Goal: Task Accomplishment & Management: Use online tool/utility

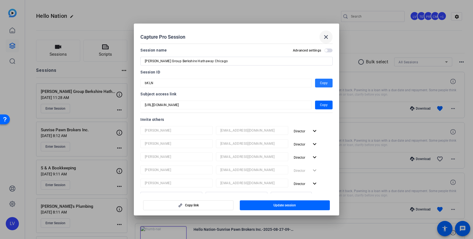
click at [321, 39] on span at bounding box center [325, 36] width 13 height 13
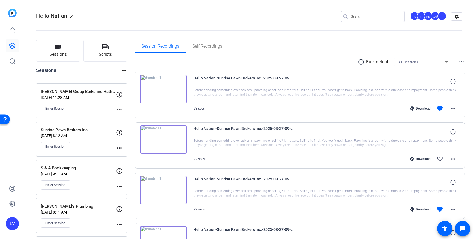
click at [59, 108] on span "Enter Session" at bounding box center [55, 108] width 20 height 4
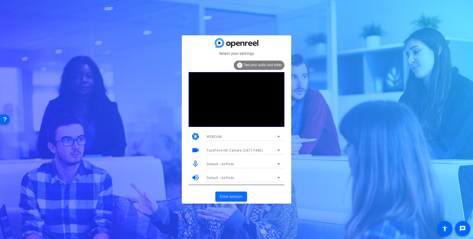
click at [236, 197] on span "Enter session" at bounding box center [231, 196] width 23 height 6
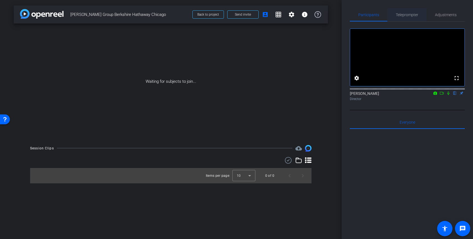
click at [410, 18] on span "Teleprompter" at bounding box center [407, 14] width 22 height 13
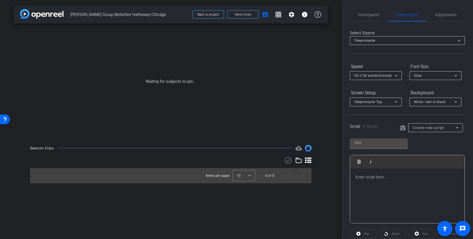
click at [381, 182] on div at bounding box center [407, 195] width 114 height 55
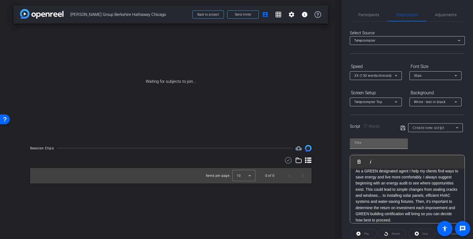
click at [367, 144] on input "text" at bounding box center [378, 142] width 49 height 7
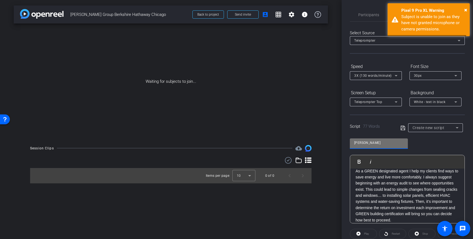
type input "[PERSON_NAME]"
click at [400, 126] on icon at bounding box center [402, 127] width 4 height 4
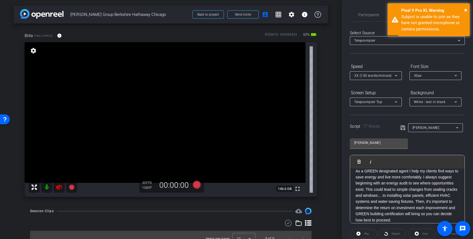
click at [59, 188] on icon at bounding box center [59, 186] width 6 height 5
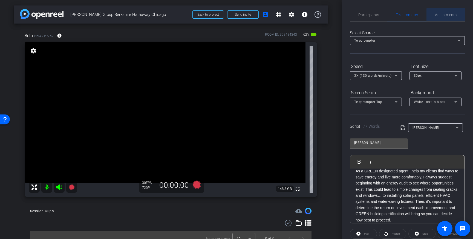
click at [448, 19] on span "Adjustments" at bounding box center [446, 14] width 22 height 13
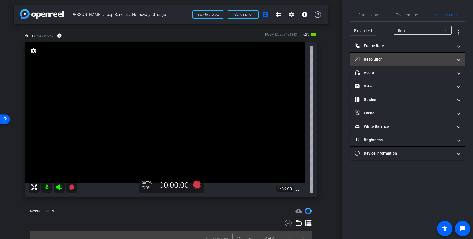
click at [419, 63] on mat-expansion-panel-header "Resolution" at bounding box center [407, 59] width 115 height 13
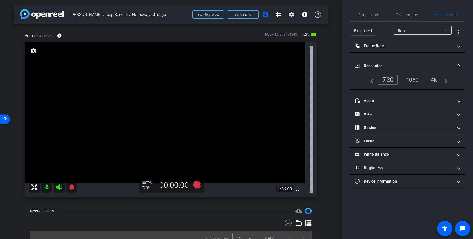
click at [419, 80] on div "1080" at bounding box center [412, 79] width 21 height 9
click at [433, 82] on div "4k" at bounding box center [434, 79] width 14 height 9
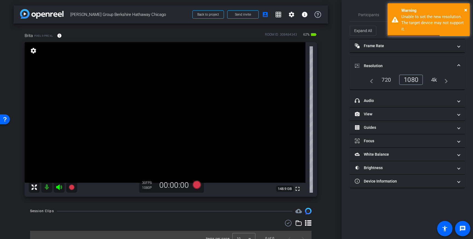
click at [455, 66] on span "Resolution" at bounding box center [406, 66] width 103 height 6
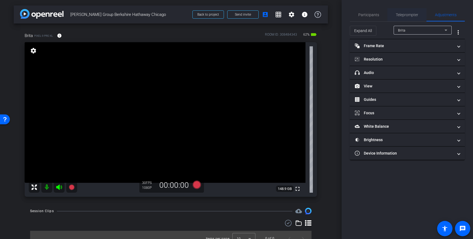
click at [406, 15] on span "Teleprompter" at bounding box center [407, 15] width 22 height 4
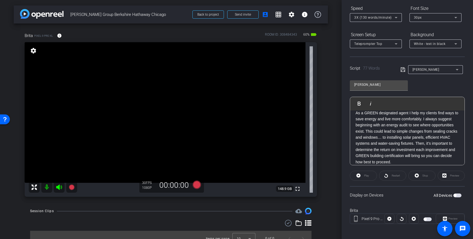
scroll to position [0, 0]
drag, startPoint x: 456, startPoint y: 194, endPoint x: 457, endPoint y: 196, distance: 3.1
click at [456, 194] on span "button" at bounding box center [457, 195] width 8 height 4
click at [457, 197] on div "All Devices" at bounding box center [447, 194] width 28 height 5
drag, startPoint x: 458, startPoint y: 195, endPoint x: 454, endPoint y: 197, distance: 3.8
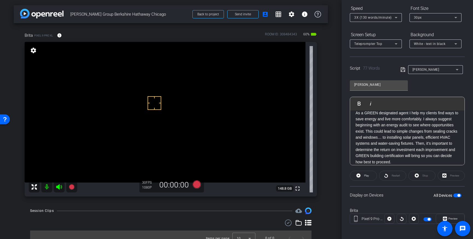
click at [454, 197] on div "All Devices" at bounding box center [447, 194] width 28 height 5
drag, startPoint x: 457, startPoint y: 195, endPoint x: 457, endPoint y: 203, distance: 8.0
click at [457, 195] on span "button" at bounding box center [457, 195] width 8 height 4
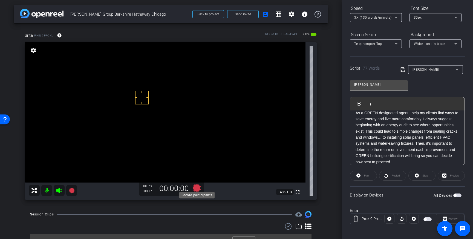
click at [197, 188] on icon at bounding box center [197, 188] width 8 height 8
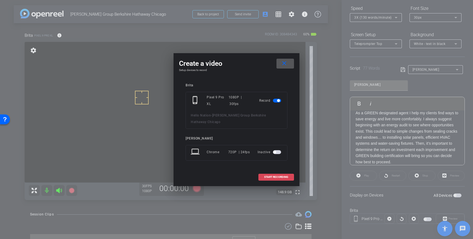
click at [273, 175] on span "START RECORDING" at bounding box center [276, 176] width 24 height 3
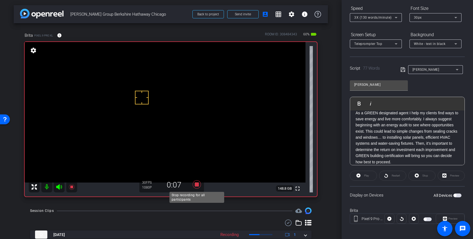
click at [196, 187] on icon at bounding box center [196, 184] width 13 height 10
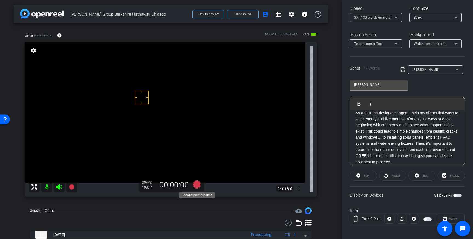
click at [196, 186] on icon at bounding box center [197, 184] width 8 height 8
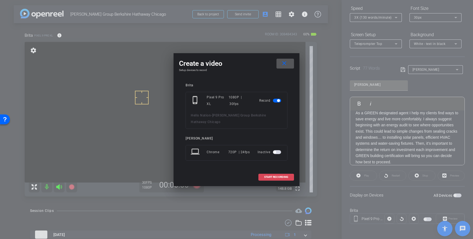
click at [279, 177] on span at bounding box center [276, 176] width 35 height 13
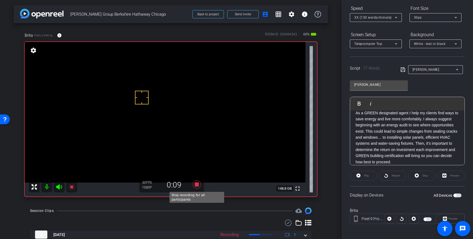
click at [196, 186] on icon at bounding box center [197, 184] width 8 height 8
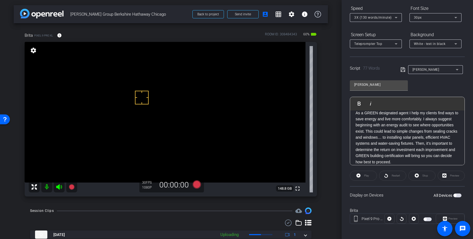
click at [456, 195] on button "All Devices" at bounding box center [457, 195] width 8 height 4
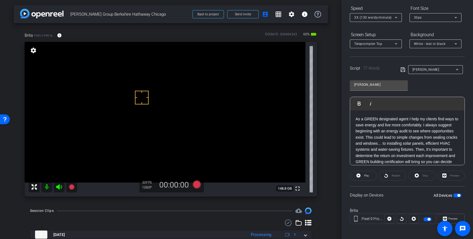
drag, startPoint x: 400, startPoint y: 162, endPoint x: 351, endPoint y: 109, distance: 72.8
click at [351, 109] on div "Play Play from this location Play Selected Play and display the selected text o…" at bounding box center [407, 131] width 115 height 68
drag, startPoint x: 401, startPoint y: 70, endPoint x: 411, endPoint y: 100, distance: 32.3
click at [401, 70] on icon at bounding box center [402, 69] width 5 height 7
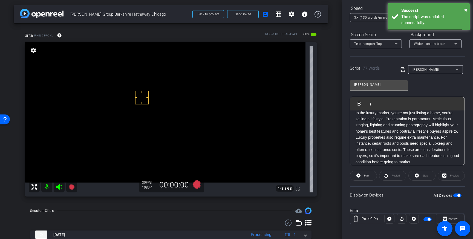
click at [456, 194] on span "button" at bounding box center [457, 195] width 8 height 4
click at [460, 195] on span "button" at bounding box center [457, 195] width 8 height 4
click at [403, 69] on icon at bounding box center [402, 69] width 5 height 7
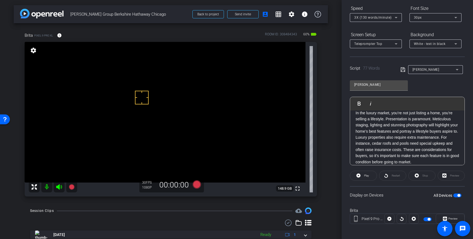
click at [459, 193] on div "All Devices" at bounding box center [447, 194] width 28 height 5
click at [459, 195] on span "button" at bounding box center [458, 195] width 3 height 3
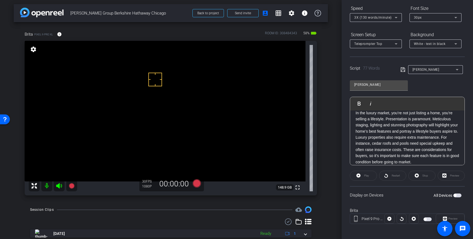
click at [455, 196] on span "button" at bounding box center [454, 195] width 3 height 3
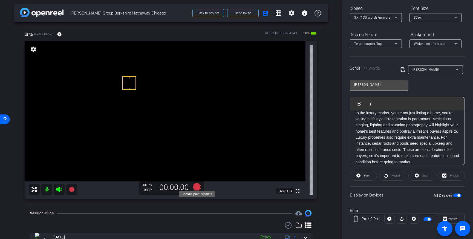
click at [197, 186] on icon at bounding box center [197, 187] width 8 height 8
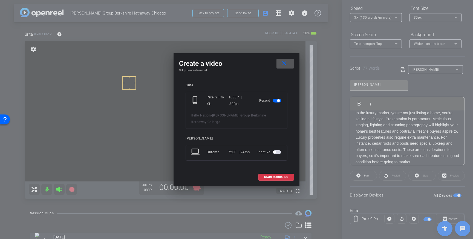
drag, startPoint x: 275, startPoint y: 174, endPoint x: 306, endPoint y: 155, distance: 36.4
click at [275, 175] on span "START RECORDING" at bounding box center [276, 176] width 24 height 3
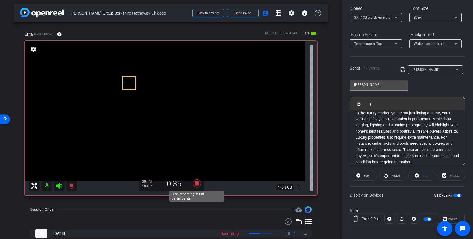
click at [195, 183] on icon at bounding box center [197, 183] width 8 height 8
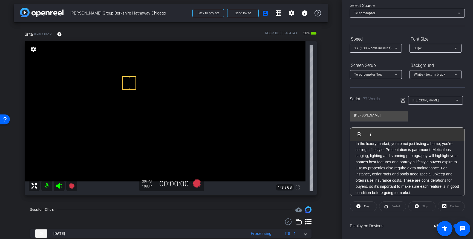
scroll to position [0, 0]
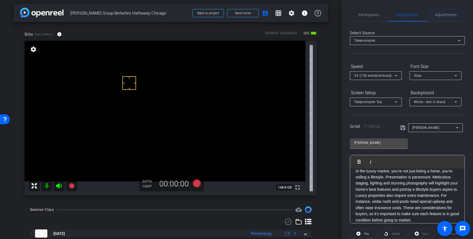
click at [443, 12] on span "Adjustments" at bounding box center [446, 14] width 22 height 13
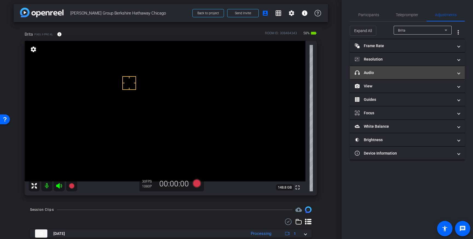
click at [436, 72] on mat-panel-title "headphone icon Audio" at bounding box center [404, 73] width 99 height 6
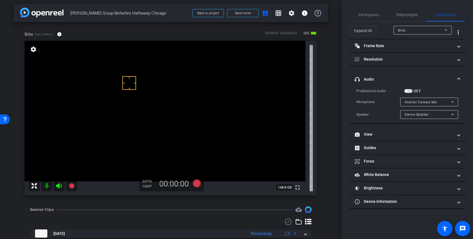
click at [408, 91] on span "button" at bounding box center [408, 91] width 8 height 4
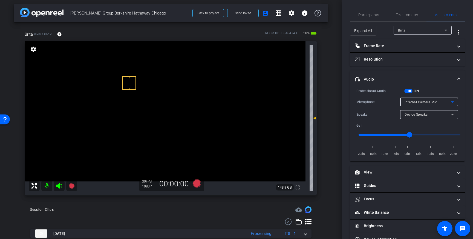
click at [441, 100] on div "Internal Camera Mic" at bounding box center [427, 102] width 47 height 7
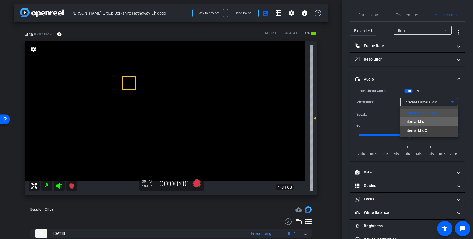
click at [424, 123] on span "Internal Mic 1" at bounding box center [415, 121] width 22 height 7
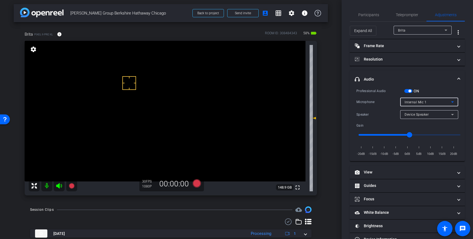
click at [448, 102] on div "Internal Mic 1" at bounding box center [427, 102] width 47 height 7
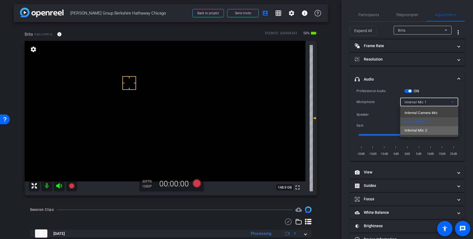
click at [426, 128] on span "Internal Mic 2" at bounding box center [415, 130] width 22 height 7
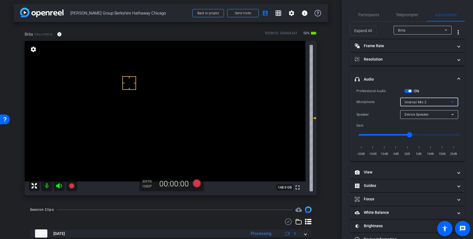
click at [448, 103] on div "Internal Mic 2" at bounding box center [427, 102] width 47 height 7
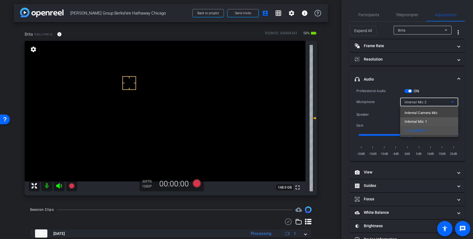
click at [429, 121] on mat-option "Internal Mic 1" at bounding box center [429, 121] width 58 height 9
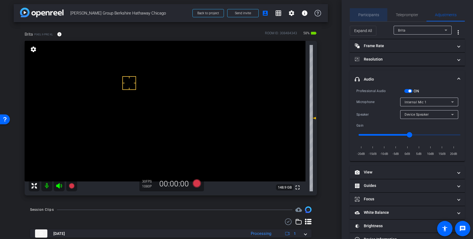
click at [367, 14] on span "Participants" at bounding box center [368, 15] width 21 height 4
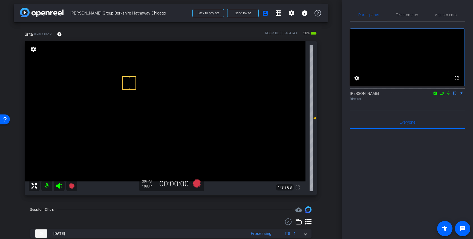
click at [448, 95] on icon at bounding box center [448, 93] width 2 height 4
click at [448, 95] on icon at bounding box center [448, 93] width 3 height 4
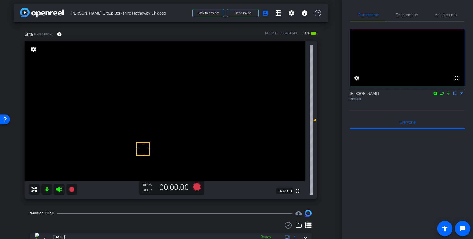
click at [115, 169] on video at bounding box center [165, 111] width 281 height 140
click at [61, 136] on video at bounding box center [165, 111] width 281 height 140
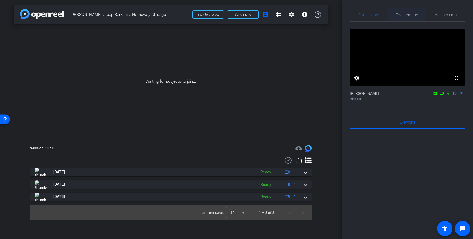
click at [404, 13] on span "Teleprompter" at bounding box center [407, 15] width 22 height 4
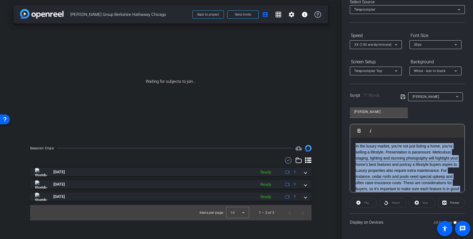
drag, startPoint x: 427, startPoint y: 189, endPoint x: 350, endPoint y: 133, distance: 94.6
click at [350, 133] on div "Play Play from this location Play Selected Play and display the selected text o…" at bounding box center [407, 158] width 115 height 68
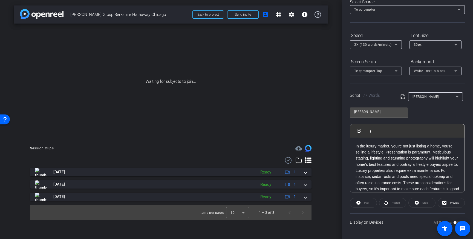
scroll to position [6, 0]
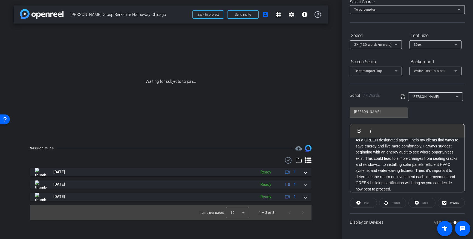
click at [401, 97] on icon at bounding box center [402, 96] width 5 height 7
click at [403, 97] on icon at bounding box center [402, 96] width 5 height 7
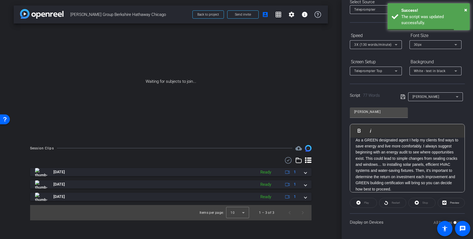
scroll to position [11, 0]
click at [402, 97] on icon at bounding box center [402, 96] width 5 height 7
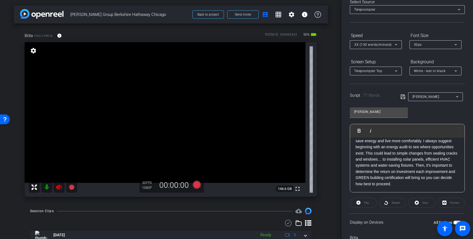
click at [59, 186] on icon at bounding box center [59, 187] width 7 height 7
drag, startPoint x: 150, startPoint y: 94, endPoint x: 153, endPoint y: 104, distance: 10.0
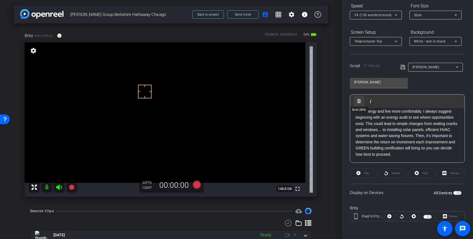
scroll to position [0, 0]
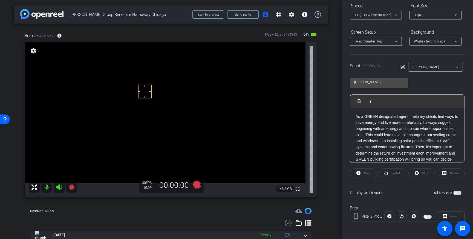
drag, startPoint x: 399, startPoint y: 150, endPoint x: 351, endPoint y: 100, distance: 69.3
click at [351, 100] on div "Play Play from this location Play Selected Play and display the selected text o…" at bounding box center [407, 128] width 115 height 68
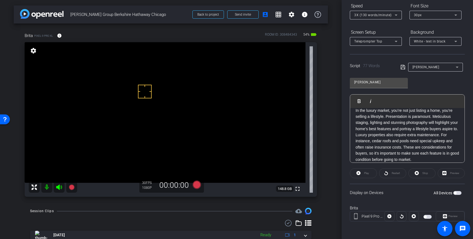
click at [403, 69] on icon at bounding box center [402, 67] width 5 height 7
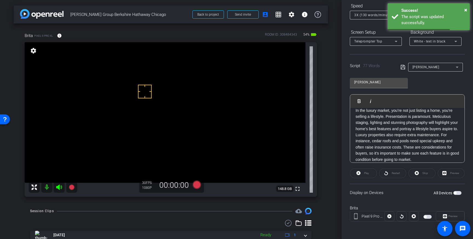
click at [457, 194] on span "button" at bounding box center [457, 193] width 8 height 4
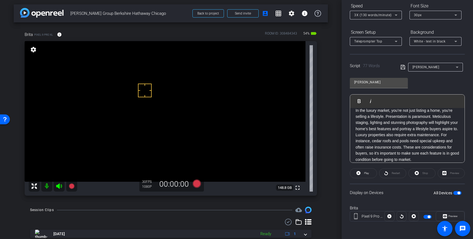
scroll to position [0, 0]
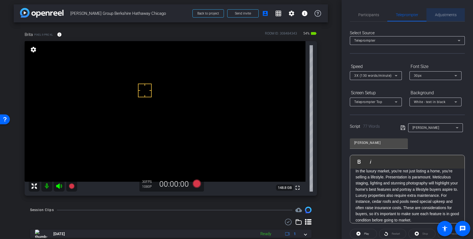
click at [445, 16] on span "Adjustments" at bounding box center [446, 15] width 22 height 4
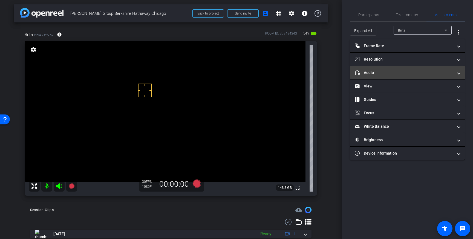
click at [415, 71] on mat-panel-title "headphone icon Audio" at bounding box center [404, 73] width 99 height 6
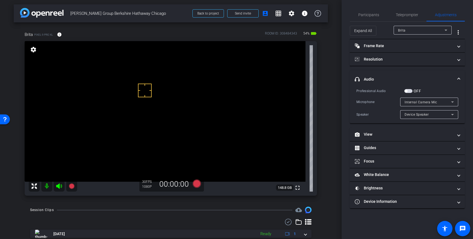
click at [410, 89] on span "button" at bounding box center [408, 91] width 8 height 4
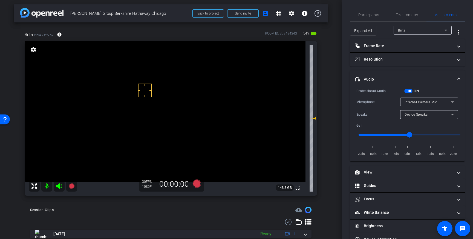
click at [435, 103] on span "Internal Camera Mic" at bounding box center [420, 102] width 33 height 4
click at [457, 81] on span at bounding box center [458, 79] width 2 height 6
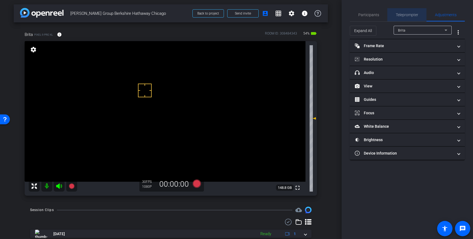
click at [406, 16] on span "Teleprompter" at bounding box center [407, 15] width 22 height 4
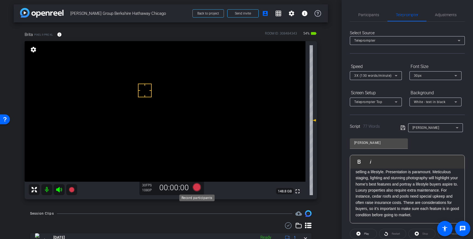
click at [196, 187] on icon at bounding box center [197, 187] width 8 height 8
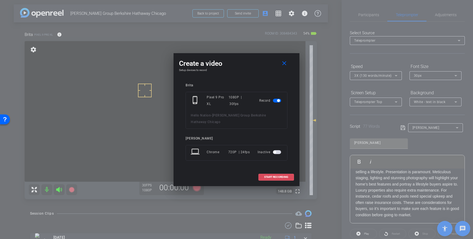
click at [284, 175] on span "START RECORDING" at bounding box center [276, 176] width 24 height 3
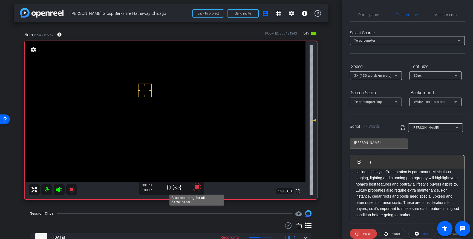
click at [197, 189] on icon at bounding box center [197, 187] width 8 height 8
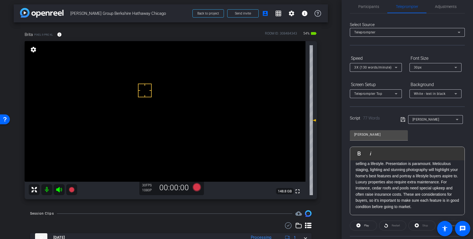
scroll to position [8, 0]
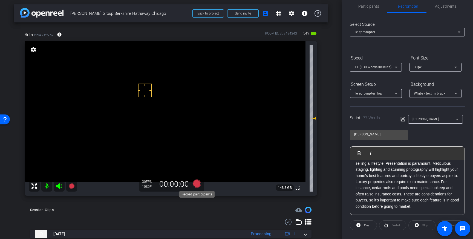
click at [195, 183] on icon at bounding box center [197, 183] width 8 height 8
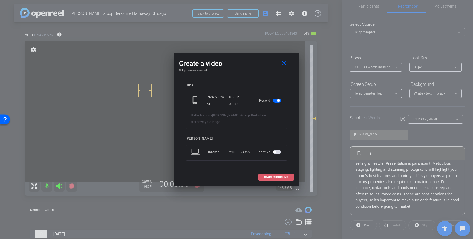
drag, startPoint x: 270, startPoint y: 172, endPoint x: 280, endPoint y: 168, distance: 11.2
click at [273, 171] on span at bounding box center [276, 176] width 35 height 13
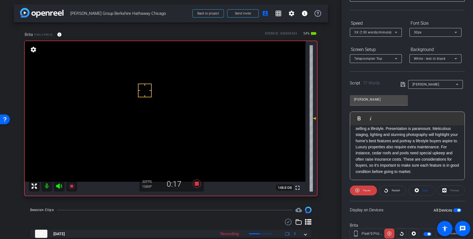
scroll to position [0, 0]
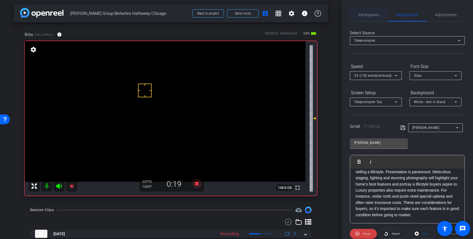
click at [360, 15] on span "Participants" at bounding box center [368, 15] width 21 height 4
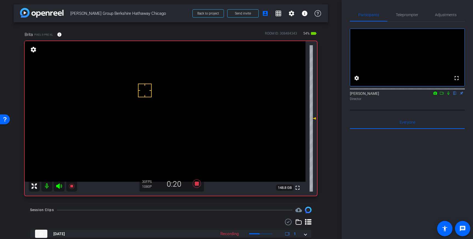
click at [447, 95] on icon at bounding box center [448, 93] width 4 height 4
click at [199, 184] on icon at bounding box center [196, 183] width 13 height 10
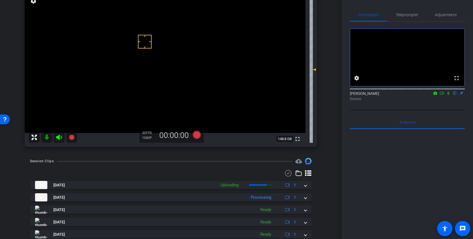
scroll to position [53, 0]
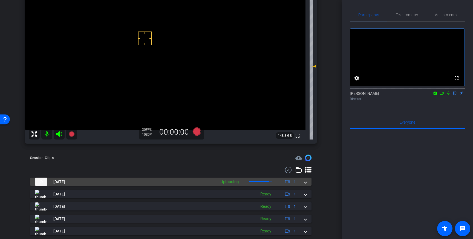
click at [305, 183] on span at bounding box center [305, 182] width 2 height 6
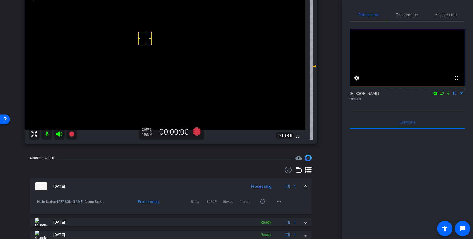
click at [307, 187] on mat-expansion-panel-header "[DATE] Processing 1" at bounding box center [170, 186] width 281 height 18
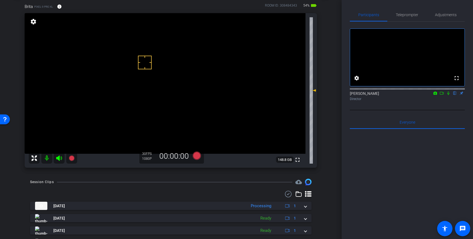
scroll to position [29, 0]
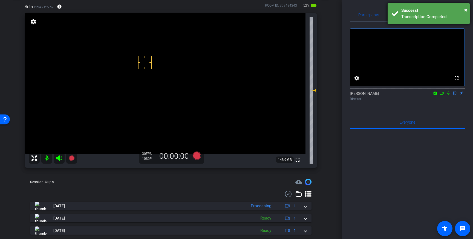
click at [428, 18] on div "Transcription Completed" at bounding box center [433, 17] width 64 height 6
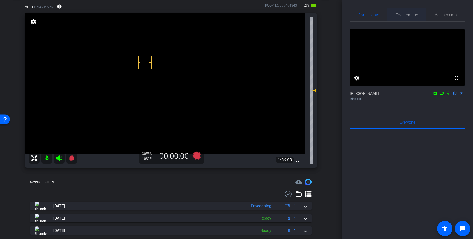
click at [404, 15] on span "Teleprompter" at bounding box center [407, 15] width 22 height 4
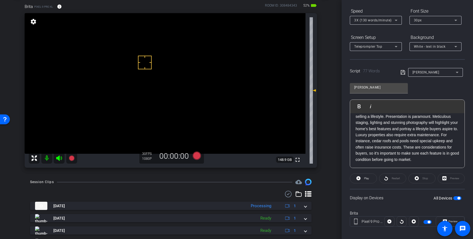
scroll to position [60, 0]
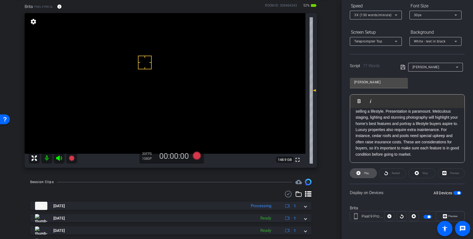
click at [364, 172] on span "Play" at bounding box center [366, 172] width 5 height 3
click at [362, 174] on span "Pause" at bounding box center [365, 173] width 9 height 8
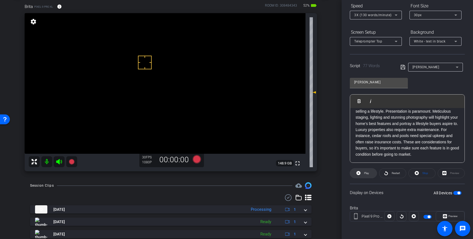
click at [364, 174] on span "Play" at bounding box center [366, 172] width 5 height 3
click at [366, 173] on span "Pause" at bounding box center [366, 172] width 7 height 3
click at [423, 173] on span "Stop" at bounding box center [425, 172] width 6 height 3
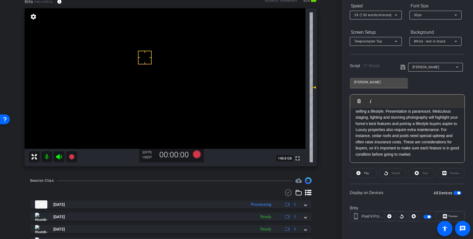
scroll to position [35, 0]
click at [195, 153] on icon at bounding box center [197, 153] width 8 height 8
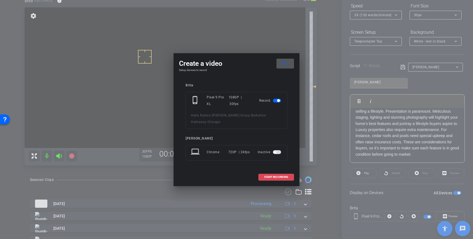
click at [270, 170] on span at bounding box center [276, 176] width 35 height 13
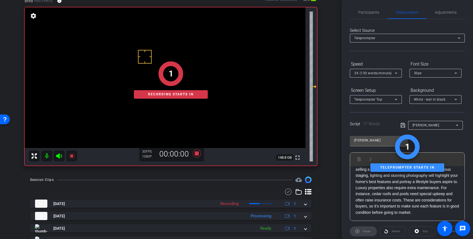
scroll to position [0, 0]
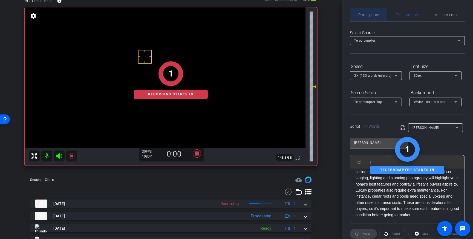
click at [369, 15] on span "Participants" at bounding box center [368, 15] width 21 height 4
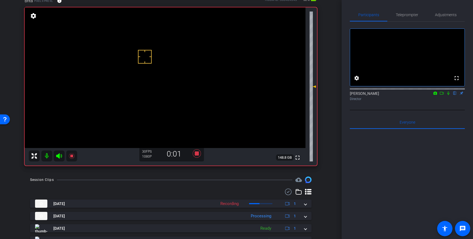
click at [448, 95] on icon at bounding box center [448, 93] width 2 height 4
click at [448, 95] on icon at bounding box center [448, 93] width 3 height 4
click at [196, 152] on icon at bounding box center [197, 153] width 8 height 8
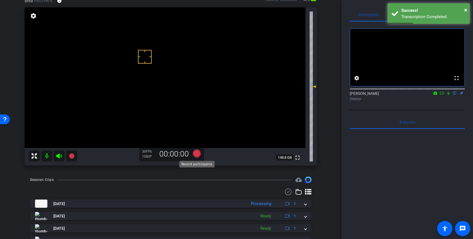
click at [196, 154] on icon at bounding box center [197, 153] width 8 height 8
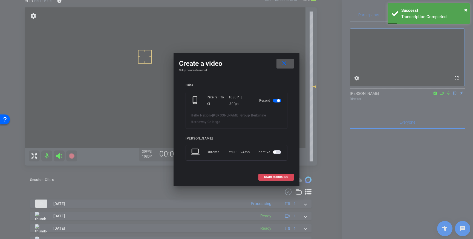
click at [270, 175] on span "START RECORDING" at bounding box center [276, 176] width 24 height 3
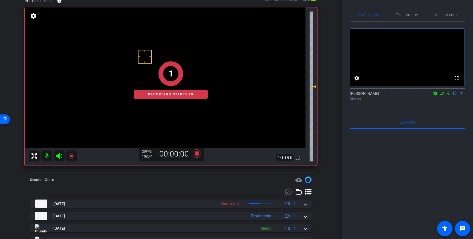
click at [448, 95] on icon at bounding box center [448, 93] width 4 height 4
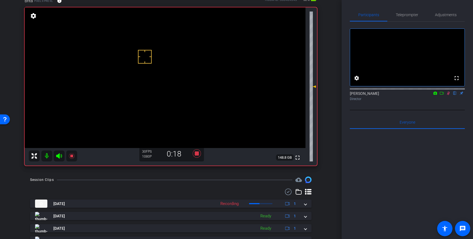
click at [447, 95] on icon at bounding box center [448, 93] width 4 height 4
click at [196, 151] on icon at bounding box center [197, 153] width 8 height 8
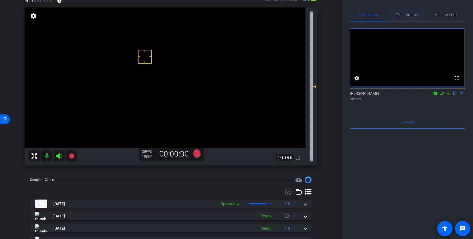
click at [407, 11] on span "Teleprompter" at bounding box center [407, 14] width 22 height 13
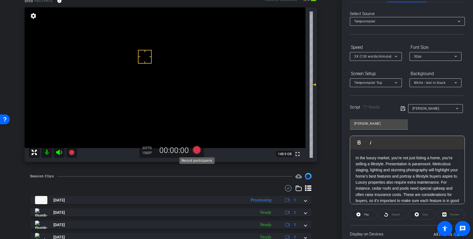
click at [194, 150] on icon at bounding box center [197, 150] width 8 height 8
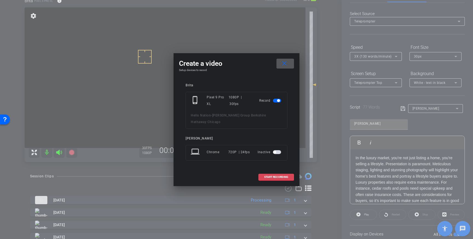
drag, startPoint x: 271, startPoint y: 173, endPoint x: 279, endPoint y: 173, distance: 8.8
click at [271, 175] on span "START RECORDING" at bounding box center [276, 176] width 24 height 3
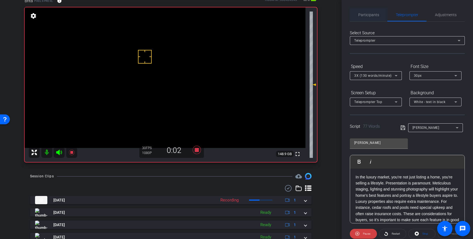
click at [369, 15] on span "Participants" at bounding box center [368, 15] width 21 height 4
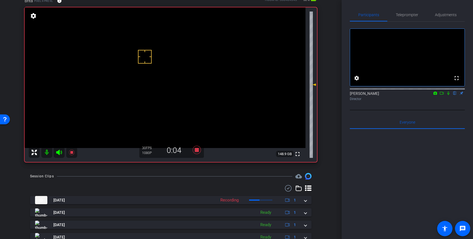
click at [448, 95] on icon at bounding box center [448, 93] width 4 height 4
click at [448, 95] on icon at bounding box center [448, 93] width 3 height 4
click at [198, 152] on icon at bounding box center [197, 150] width 8 height 8
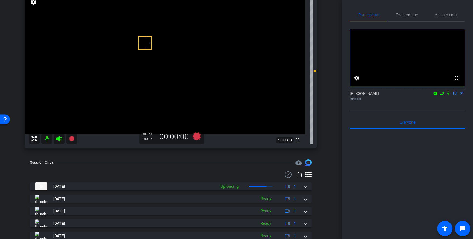
scroll to position [56, 0]
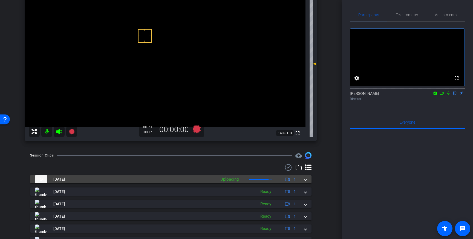
click at [303, 181] on div "[DATE] Uploading 1" at bounding box center [169, 179] width 269 height 8
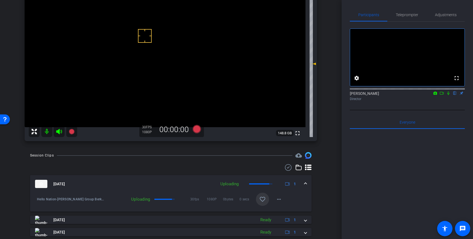
click at [262, 197] on mat-icon "favorite_border" at bounding box center [262, 199] width 7 height 7
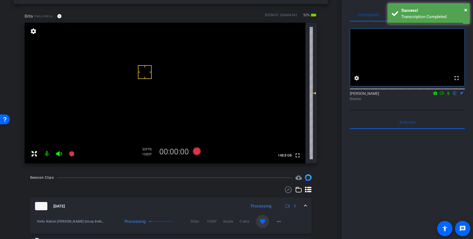
scroll to position [20, 0]
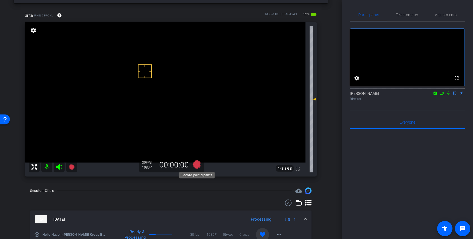
click at [195, 166] on icon at bounding box center [197, 164] width 8 height 8
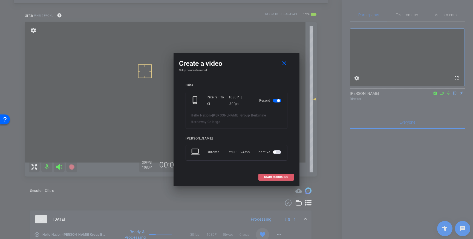
click at [282, 175] on span "START RECORDING" at bounding box center [276, 176] width 24 height 3
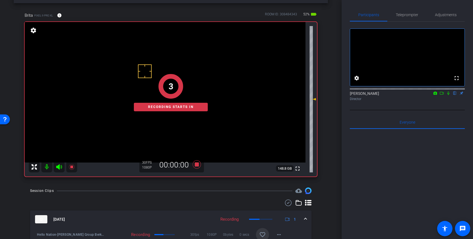
drag, startPoint x: 448, startPoint y: 100, endPoint x: 447, endPoint y: 115, distance: 15.7
click at [448, 95] on icon at bounding box center [448, 93] width 4 height 4
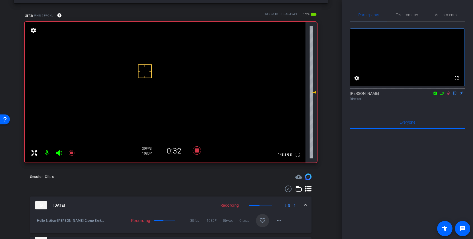
click at [449, 95] on icon at bounding box center [448, 93] width 4 height 4
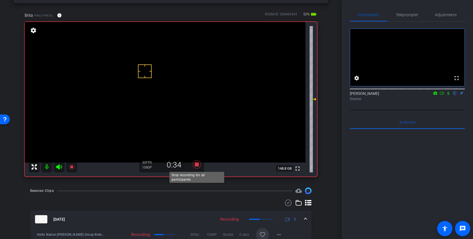
click at [197, 166] on icon at bounding box center [197, 164] width 8 height 8
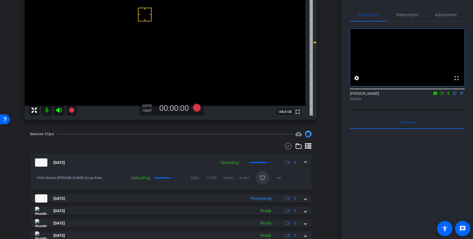
scroll to position [80, 0]
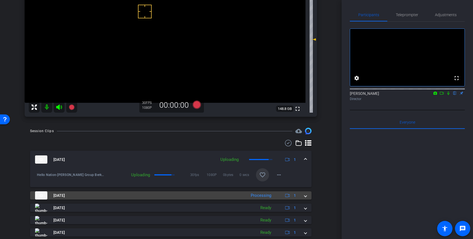
click at [304, 198] on div "[DATE] Processing 1" at bounding box center [169, 195] width 269 height 8
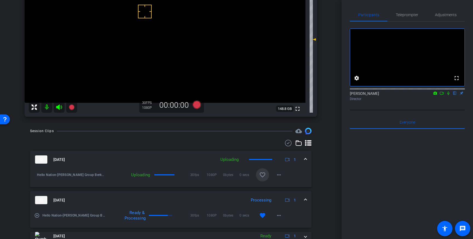
click at [306, 199] on span at bounding box center [305, 200] width 2 height 6
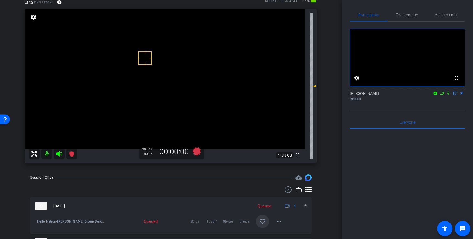
scroll to position [31, 0]
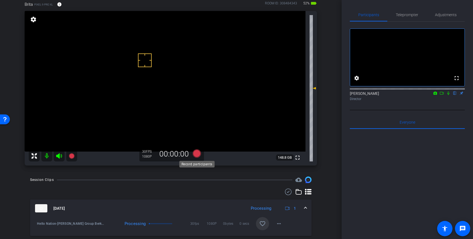
click at [196, 154] on icon at bounding box center [197, 153] width 8 height 8
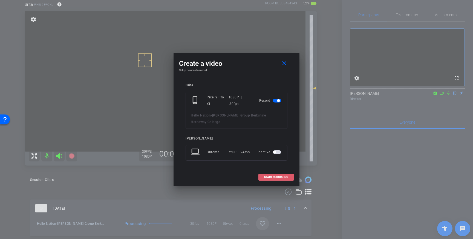
click at [276, 175] on span "START RECORDING" at bounding box center [276, 176] width 24 height 3
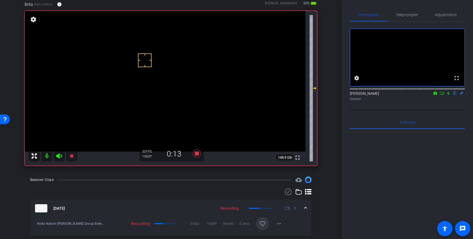
click at [447, 95] on icon at bounding box center [448, 93] width 4 height 4
click at [446, 95] on mat-icon at bounding box center [448, 93] width 7 height 5
click at [197, 155] on icon at bounding box center [196, 153] width 13 height 10
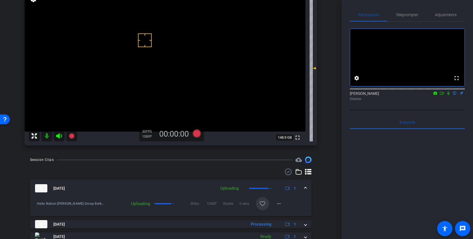
scroll to position [51, 0]
click at [263, 206] on mat-icon "favorite_border" at bounding box center [262, 203] width 7 height 7
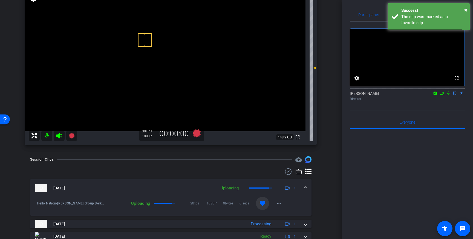
scroll to position [76, 0]
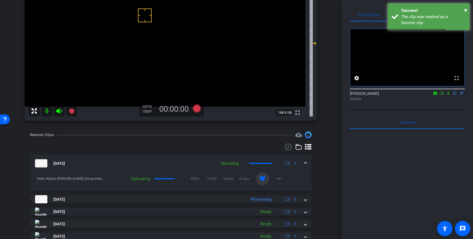
click at [304, 162] on span at bounding box center [305, 163] width 2 height 6
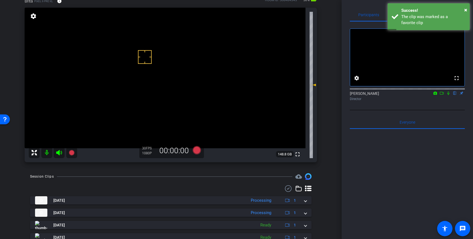
scroll to position [0, 0]
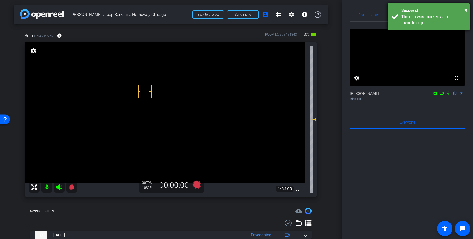
click at [437, 15] on div "The clip was marked as a favorite clip" at bounding box center [433, 20] width 64 height 12
click at [453, 16] on div "Transcription Completed" at bounding box center [433, 17] width 64 height 6
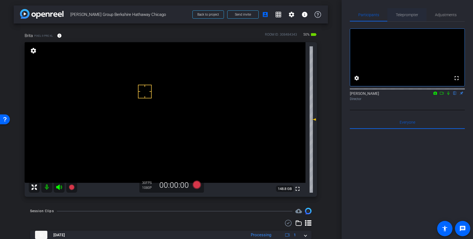
click at [412, 13] on span "Teleprompter" at bounding box center [407, 15] width 22 height 4
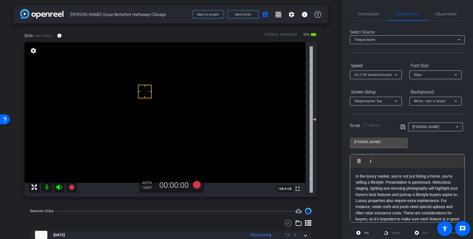
drag, startPoint x: 426, startPoint y: 216, endPoint x: 367, endPoint y: 152, distance: 86.8
click at [367, 152] on div "[PERSON_NAME] Play Play from this location Play Selected Play and display the s…" at bounding box center [407, 177] width 115 height 89
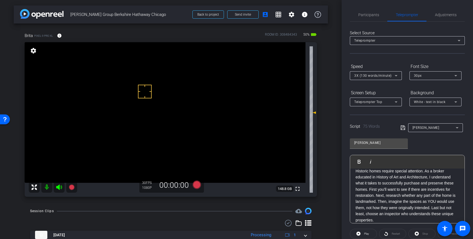
click at [403, 127] on icon at bounding box center [402, 127] width 5 height 7
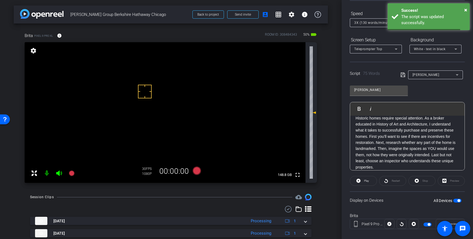
scroll to position [60, 0]
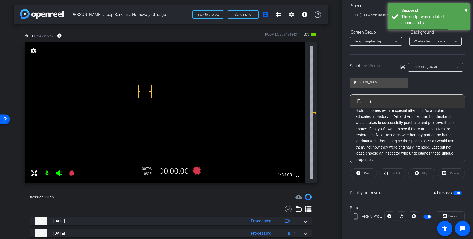
click at [454, 191] on span "button" at bounding box center [457, 193] width 8 height 4
click at [458, 192] on span "button" at bounding box center [457, 193] width 8 height 4
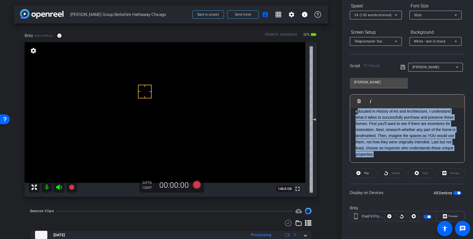
scroll to position [0, 0]
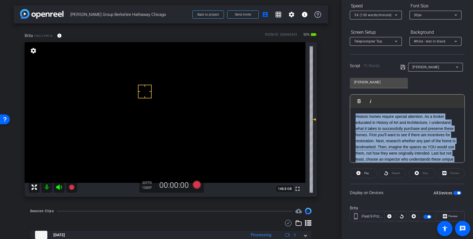
drag, startPoint x: 383, startPoint y: 155, endPoint x: 357, endPoint y: 108, distance: 53.8
click at [357, 108] on div "Historic homes require special attention. As a broker educated in History of Ar…" at bounding box center [407, 141] width 114 height 66
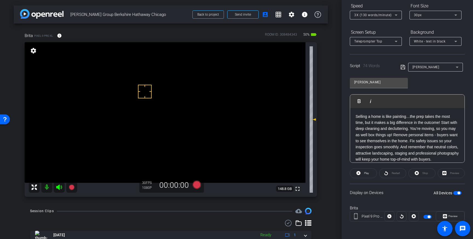
drag, startPoint x: 403, startPoint y: 67, endPoint x: 406, endPoint y: 74, distance: 7.3
click at [403, 67] on icon at bounding box center [402, 67] width 5 height 7
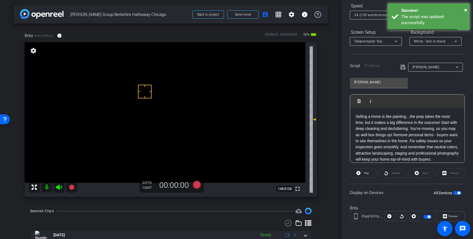
click at [457, 193] on span "button" at bounding box center [457, 193] width 8 height 4
click at [405, 68] on icon at bounding box center [402, 67] width 4 height 4
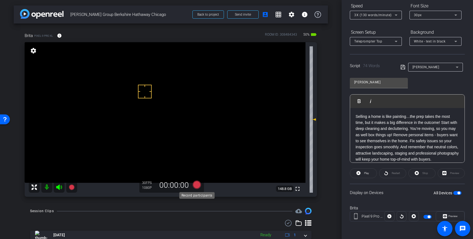
click at [198, 186] on icon at bounding box center [197, 184] width 8 height 8
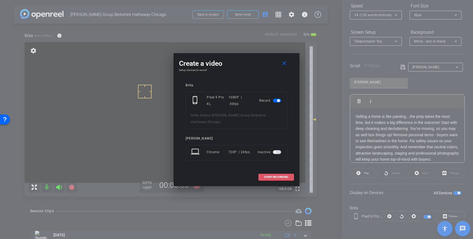
click at [269, 175] on span "START RECORDING" at bounding box center [276, 176] width 24 height 3
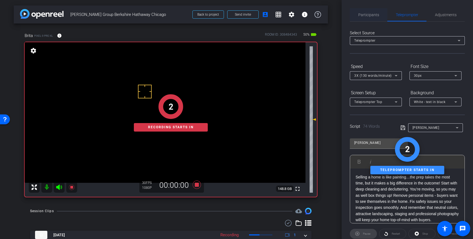
click at [365, 14] on span "Participants" at bounding box center [368, 15] width 21 height 4
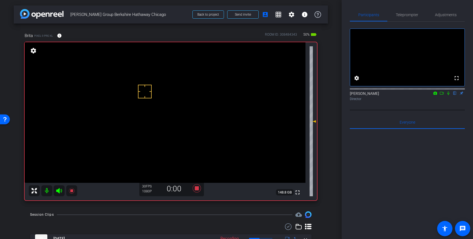
click at [448, 95] on icon at bounding box center [448, 93] width 4 height 4
click at [199, 187] on icon at bounding box center [197, 188] width 8 height 8
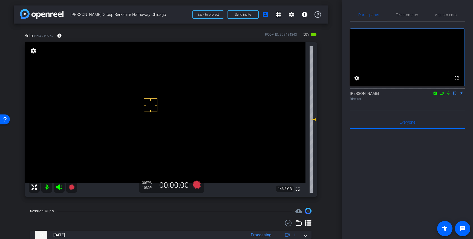
drag, startPoint x: 150, startPoint y: 95, endPoint x: 153, endPoint y: 98, distance: 4.1
click at [197, 184] on icon at bounding box center [197, 184] width 8 height 8
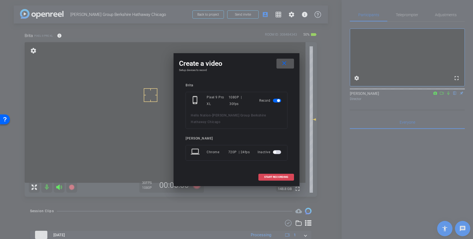
click at [275, 175] on span "START RECORDING" at bounding box center [276, 176] width 24 height 3
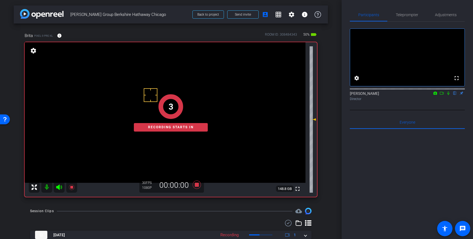
click at [447, 95] on icon at bounding box center [448, 93] width 4 height 4
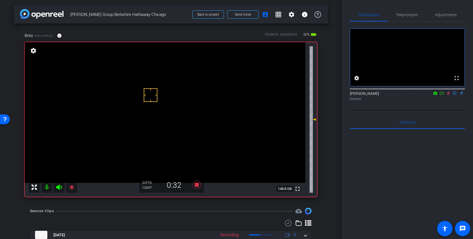
click at [447, 95] on icon at bounding box center [448, 93] width 4 height 4
click at [195, 185] on icon at bounding box center [197, 184] width 8 height 8
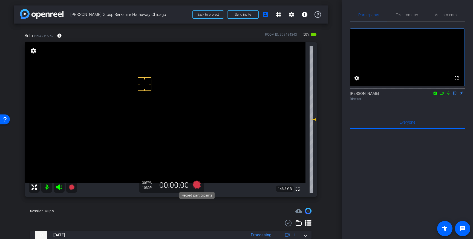
click at [197, 187] on icon at bounding box center [197, 184] width 8 height 8
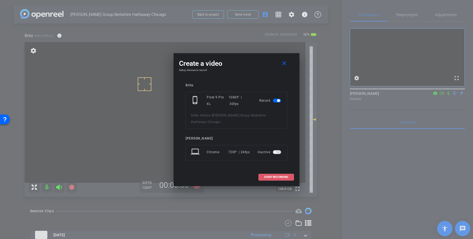
click at [281, 175] on span "START RECORDING" at bounding box center [276, 176] width 24 height 3
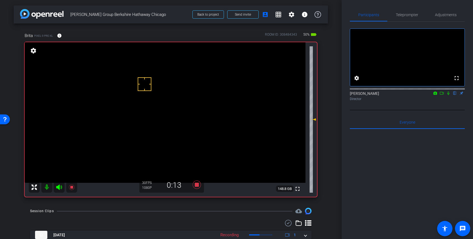
click at [448, 95] on icon at bounding box center [448, 93] width 4 height 4
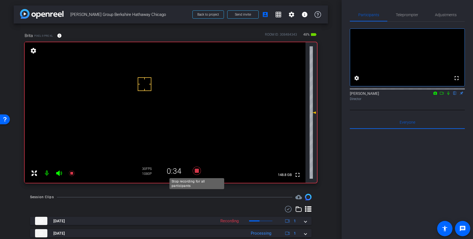
click at [198, 170] on icon at bounding box center [197, 170] width 8 height 8
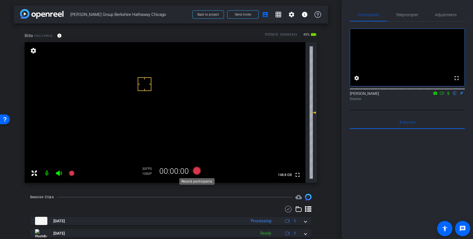
click at [197, 173] on icon at bounding box center [197, 170] width 8 height 8
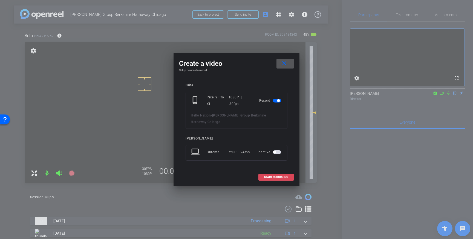
click at [286, 175] on span at bounding box center [276, 176] width 35 height 13
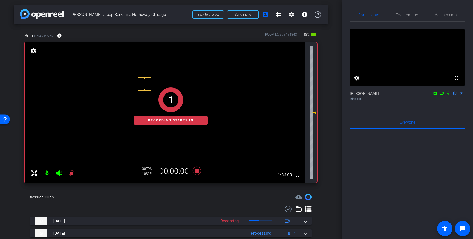
click at [448, 95] on icon at bounding box center [448, 93] width 2 height 4
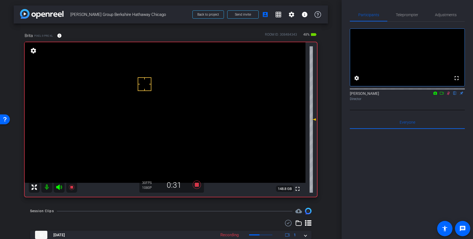
click at [448, 95] on icon at bounding box center [448, 93] width 3 height 4
click at [197, 186] on icon at bounding box center [197, 184] width 8 height 8
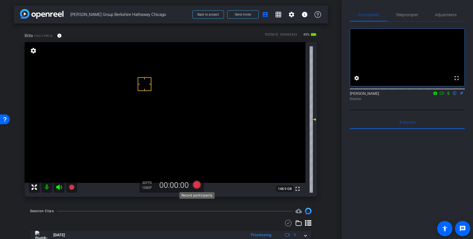
click at [196, 186] on icon at bounding box center [197, 184] width 8 height 8
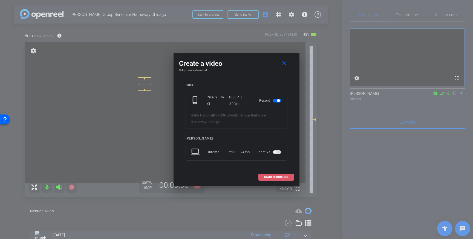
click at [266, 175] on span "START RECORDING" at bounding box center [276, 176] width 24 height 3
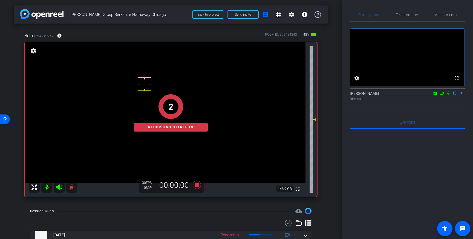
click at [449, 95] on icon at bounding box center [448, 93] width 4 height 4
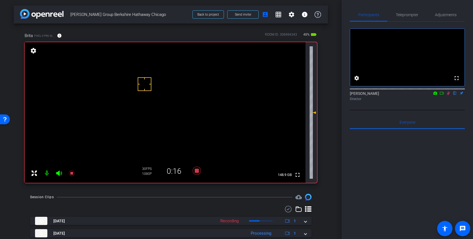
click at [448, 95] on icon at bounding box center [448, 93] width 4 height 4
click at [199, 174] on icon at bounding box center [196, 171] width 13 height 10
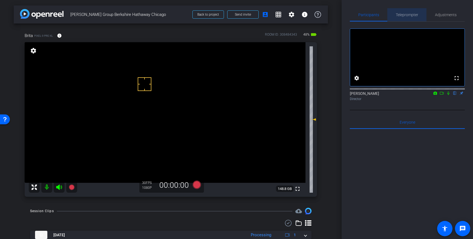
click at [391, 17] on div "Teleprompter" at bounding box center [406, 14] width 39 height 13
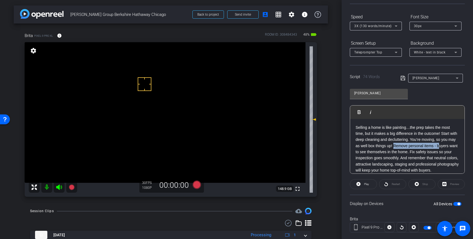
drag, startPoint x: 439, startPoint y: 146, endPoint x: 395, endPoint y: 147, distance: 44.6
click at [395, 147] on p "Selling a home is like painting…the prep takes the most time, but it makes a bi…" at bounding box center [406, 148] width 103 height 49
click at [365, 153] on p "Selling a home is like painting…the prep takes the most time, but it makes a bi…" at bounding box center [406, 148] width 103 height 49
click at [402, 78] on icon at bounding box center [402, 78] width 5 height 7
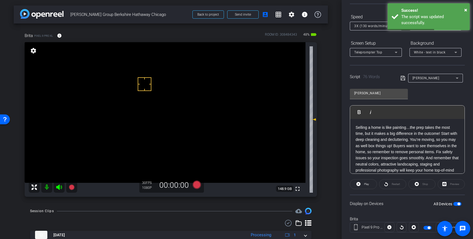
click at [455, 204] on span "button" at bounding box center [457, 204] width 8 height 4
click at [457, 204] on span "button" at bounding box center [457, 204] width 8 height 4
click at [402, 78] on icon at bounding box center [402, 78] width 5 height 7
click at [198, 186] on icon at bounding box center [197, 184] width 8 height 8
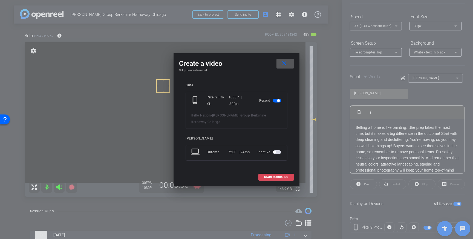
drag, startPoint x: 272, startPoint y: 173, endPoint x: 289, endPoint y: 173, distance: 16.4
click at [272, 175] on span "START RECORDING" at bounding box center [276, 176] width 24 height 3
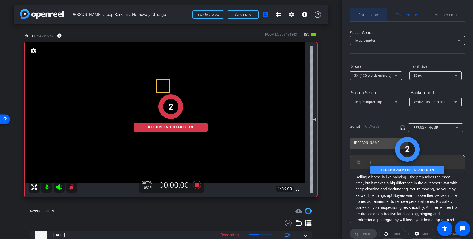
click at [374, 20] on span "Participants" at bounding box center [368, 14] width 21 height 13
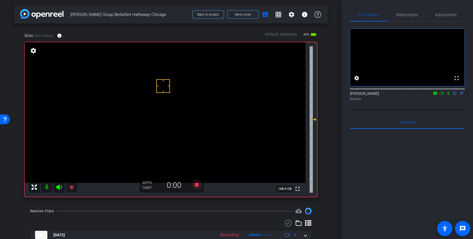
drag, startPoint x: 448, startPoint y: 101, endPoint x: 455, endPoint y: 112, distance: 13.5
click at [448, 95] on icon at bounding box center [448, 93] width 4 height 4
click at [450, 95] on icon at bounding box center [448, 93] width 4 height 4
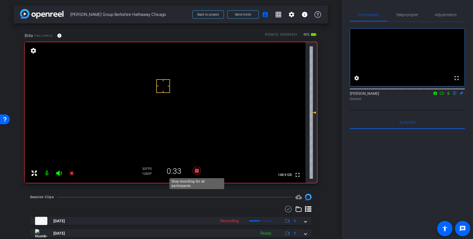
click at [196, 173] on icon at bounding box center [196, 171] width 13 height 10
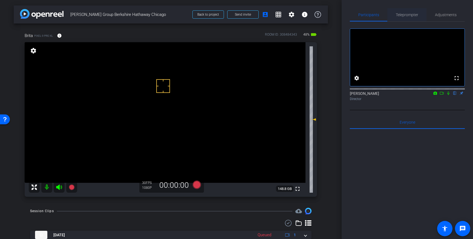
click at [401, 12] on span "Teleprompter" at bounding box center [407, 14] width 22 height 13
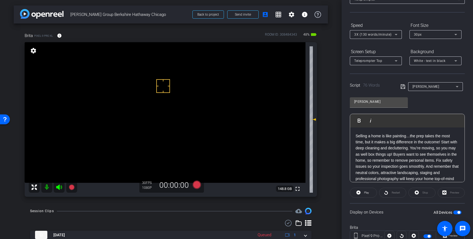
scroll to position [42, 0]
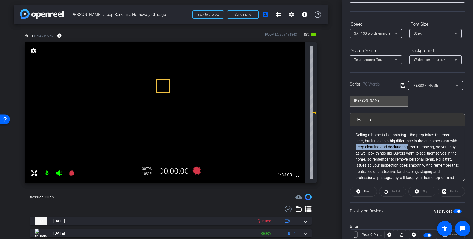
drag, startPoint x: 409, startPoint y: 147, endPoint x: 354, endPoint y: 146, distance: 55.3
click at [354, 146] on div "Selling a home is like painting…the prep takes the most time, but it makes a bi…" at bounding box center [407, 159] width 114 height 66
drag, startPoint x: 445, startPoint y: 142, endPoint x: 446, endPoint y: 149, distance: 6.7
click at [445, 142] on p "Selling a home is like painting…the prep takes the most time, but it makes a bi…" at bounding box center [406, 159] width 103 height 55
click at [401, 85] on icon at bounding box center [402, 85] width 4 height 4
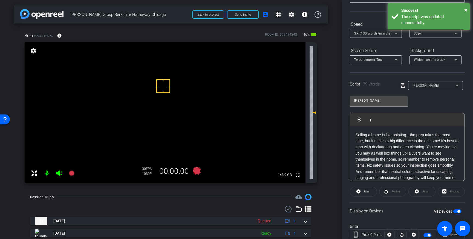
scroll to position [60, 0]
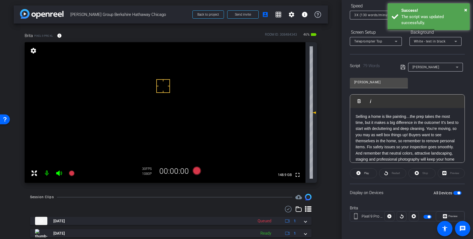
click at [457, 192] on span "button" at bounding box center [457, 193] width 8 height 4
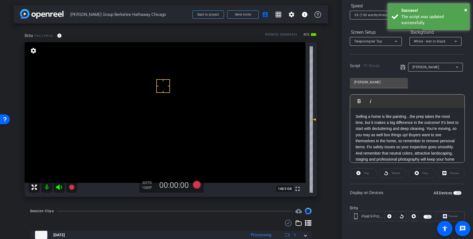
click at [457, 193] on span "button" at bounding box center [457, 193] width 8 height 4
click at [402, 68] on icon at bounding box center [402, 67] width 5 height 7
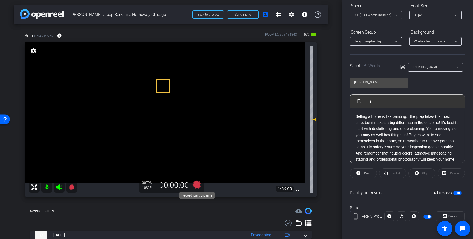
click at [198, 185] on icon at bounding box center [197, 184] width 8 height 8
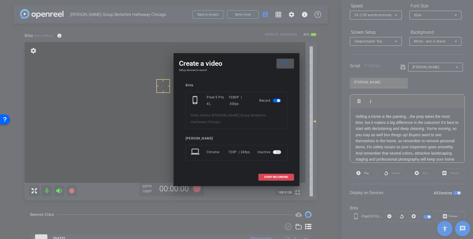
click at [270, 175] on span "START RECORDING" at bounding box center [276, 176] width 24 height 3
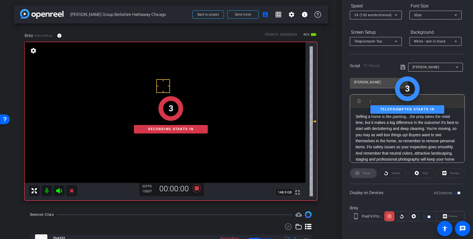
scroll to position [0, 0]
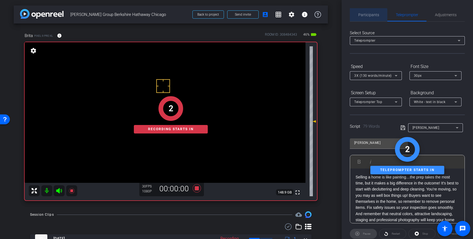
click at [364, 19] on span "Participants" at bounding box center [368, 14] width 21 height 13
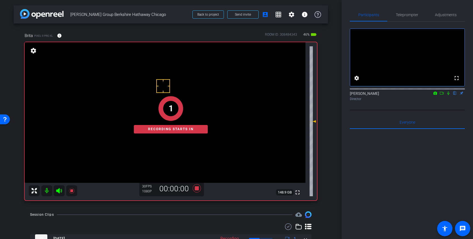
click at [448, 95] on icon at bounding box center [448, 93] width 2 height 4
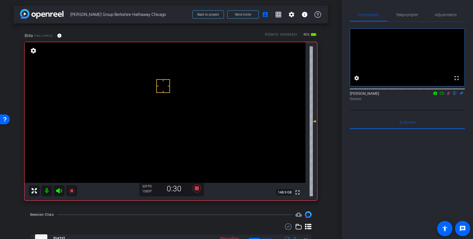
click at [448, 95] on icon at bounding box center [448, 93] width 3 height 4
click at [198, 189] on icon at bounding box center [197, 188] width 8 height 8
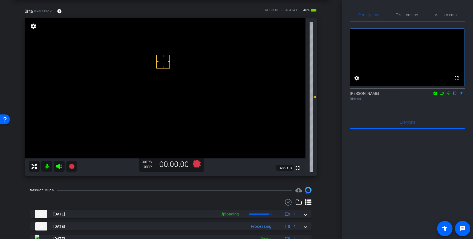
scroll to position [25, 0]
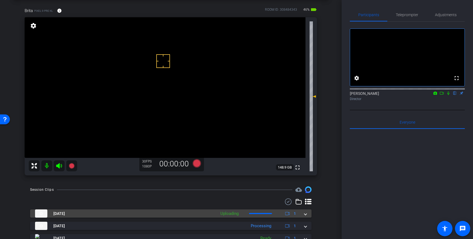
click at [305, 214] on span at bounding box center [305, 213] width 2 height 6
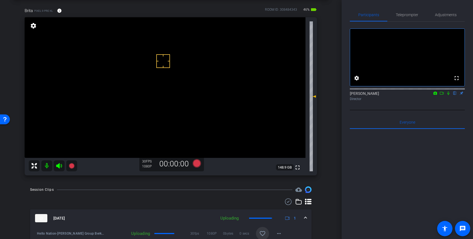
click at [264, 231] on mat-icon "favorite_border" at bounding box center [262, 233] width 7 height 7
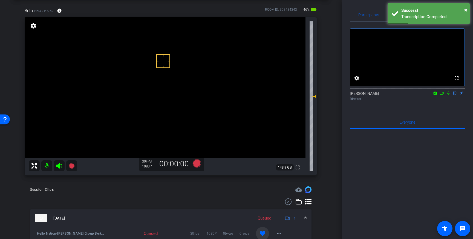
scroll to position [27, 0]
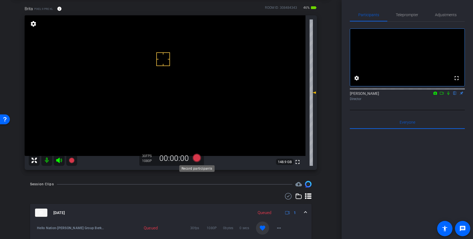
click at [195, 161] on icon at bounding box center [196, 158] width 13 height 10
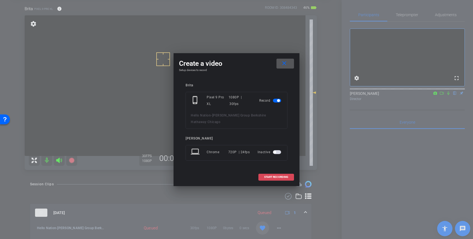
drag, startPoint x: 268, startPoint y: 173, endPoint x: 285, endPoint y: 175, distance: 17.1
click at [268, 175] on span "START RECORDING" at bounding box center [276, 176] width 24 height 3
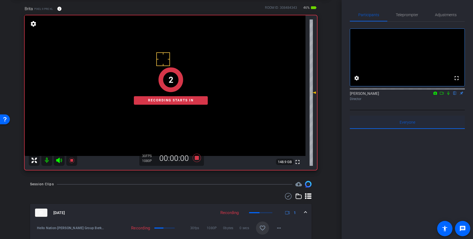
drag, startPoint x: 448, startPoint y: 100, endPoint x: 449, endPoint y: 123, distance: 23.0
click at [448, 95] on icon at bounding box center [448, 93] width 4 height 4
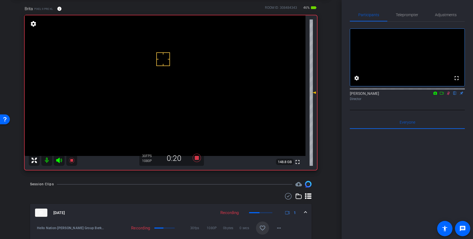
click at [449, 95] on icon at bounding box center [448, 93] width 3 height 4
click at [196, 159] on icon at bounding box center [197, 158] width 8 height 8
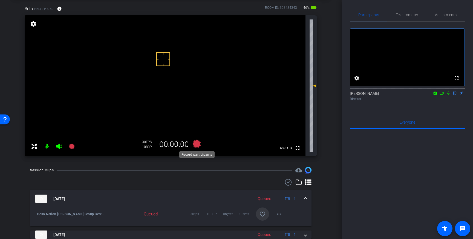
click at [196, 146] on icon at bounding box center [197, 144] width 8 height 8
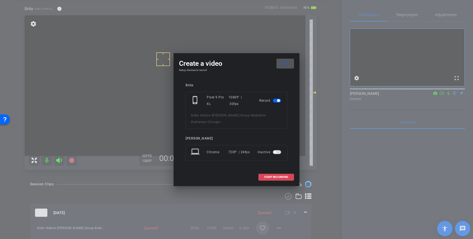
click at [276, 171] on span at bounding box center [276, 176] width 35 height 13
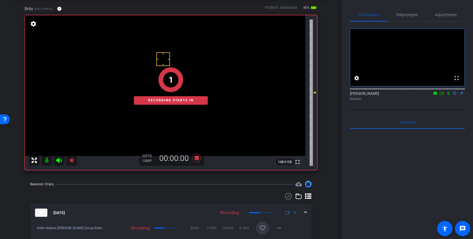
click at [448, 95] on icon at bounding box center [448, 93] width 2 height 4
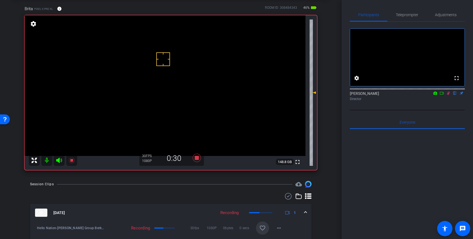
click at [449, 95] on icon at bounding box center [448, 93] width 3 height 4
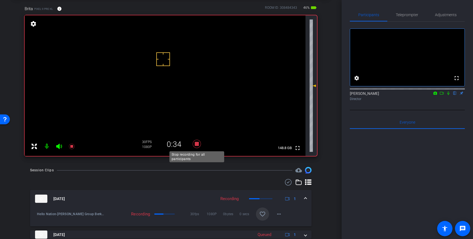
click at [196, 144] on icon at bounding box center [197, 144] width 8 height 8
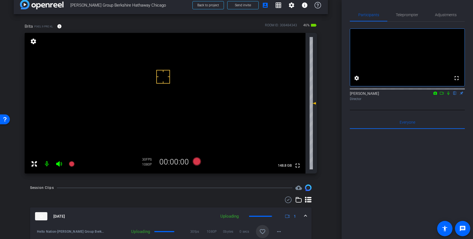
scroll to position [8, 0]
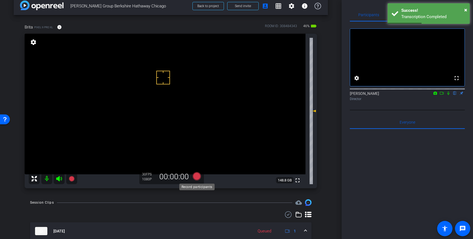
click at [199, 177] on icon at bounding box center [197, 176] width 8 height 8
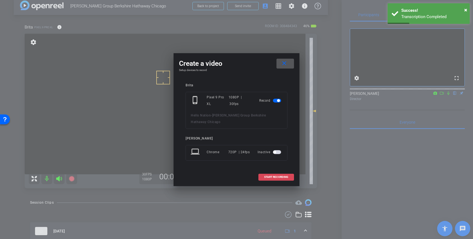
click at [264, 175] on span "START RECORDING" at bounding box center [276, 176] width 24 height 3
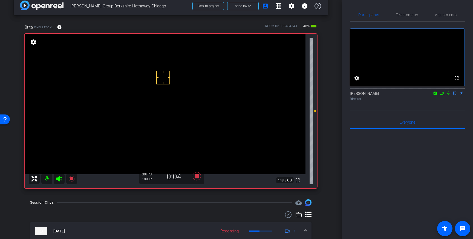
click at [448, 95] on icon at bounding box center [448, 93] width 4 height 4
click at [448, 95] on icon at bounding box center [448, 93] width 3 height 4
click at [196, 176] on icon at bounding box center [197, 176] width 8 height 8
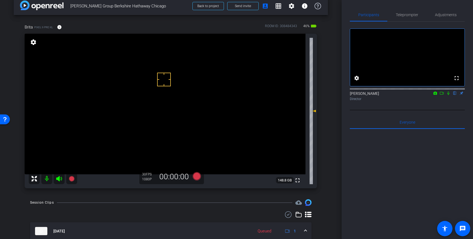
drag, startPoint x: 164, startPoint y: 79, endPoint x: 168, endPoint y: 94, distance: 15.1
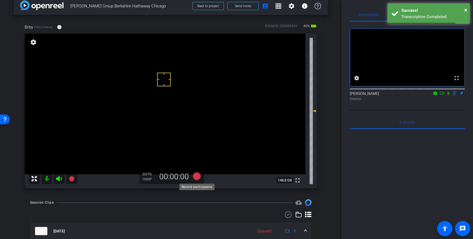
click at [196, 178] on icon at bounding box center [197, 176] width 8 height 8
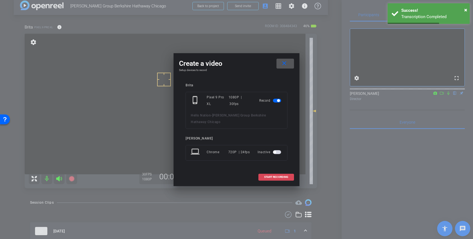
click at [276, 175] on span "START RECORDING" at bounding box center [276, 176] width 24 height 3
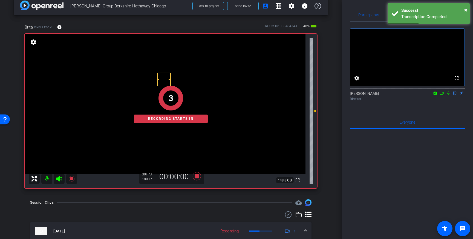
click at [448, 95] on icon at bounding box center [448, 93] width 4 height 4
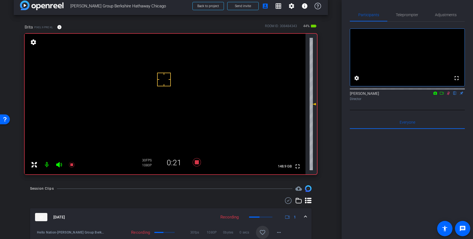
click at [447, 95] on mat-icon at bounding box center [448, 93] width 7 height 5
click at [195, 164] on icon at bounding box center [197, 162] width 8 height 8
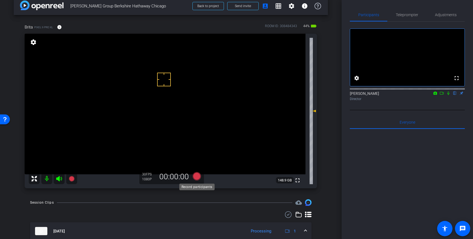
click at [198, 177] on icon at bounding box center [197, 176] width 8 height 8
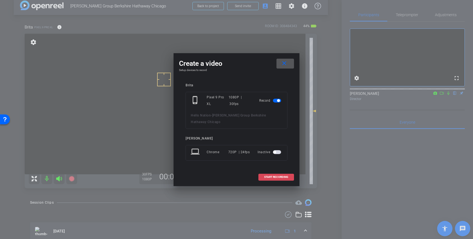
click at [273, 176] on span at bounding box center [276, 176] width 35 height 13
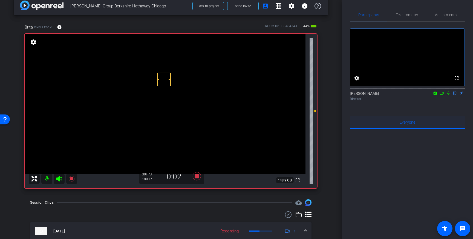
drag, startPoint x: 448, startPoint y: 101, endPoint x: 461, endPoint y: 132, distance: 33.2
click at [449, 95] on mat-icon at bounding box center [448, 93] width 7 height 5
click at [447, 95] on icon at bounding box center [448, 93] width 3 height 4
click at [198, 176] on icon at bounding box center [197, 176] width 8 height 8
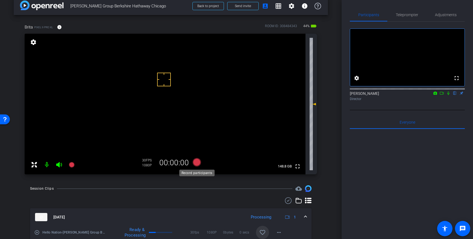
click at [195, 163] on icon at bounding box center [197, 162] width 8 height 8
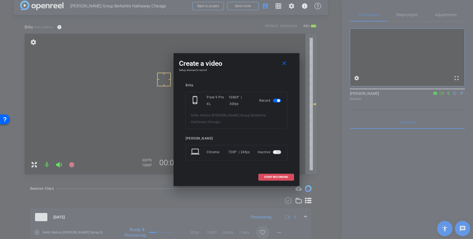
drag, startPoint x: 277, startPoint y: 173, endPoint x: 280, endPoint y: 171, distance: 3.7
click at [277, 175] on span "START RECORDING" at bounding box center [276, 176] width 24 height 3
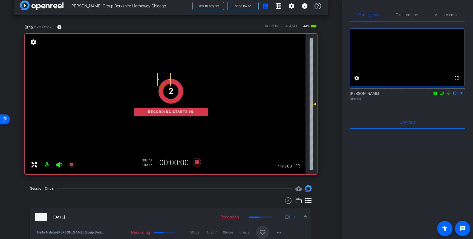
click at [448, 95] on icon at bounding box center [448, 93] width 4 height 4
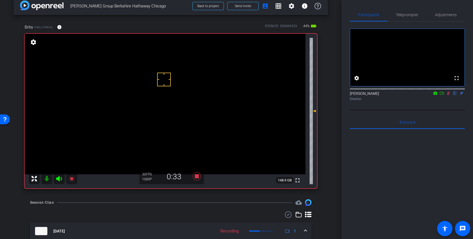
click at [448, 95] on icon at bounding box center [448, 93] width 4 height 4
click at [195, 177] on icon at bounding box center [196, 176] width 13 height 10
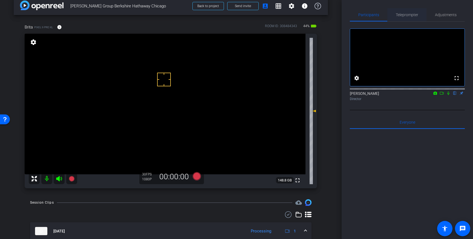
click at [401, 13] on span "Teleprompter" at bounding box center [407, 15] width 22 height 4
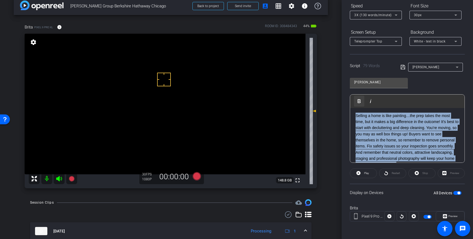
scroll to position [0, 0]
drag, startPoint x: 389, startPoint y: 137, endPoint x: 357, endPoint y: 106, distance: 44.5
click at [357, 106] on div "Play Play from this location Play Selected Play and display the selected text o…" at bounding box center [407, 128] width 115 height 68
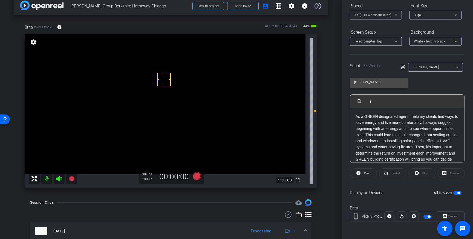
scroll to position [6, 0]
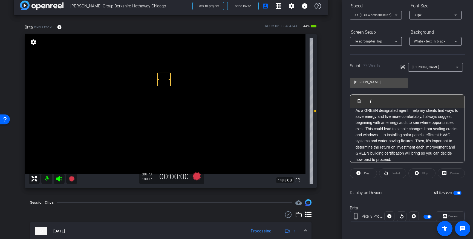
click at [402, 66] on icon at bounding box center [402, 67] width 4 height 4
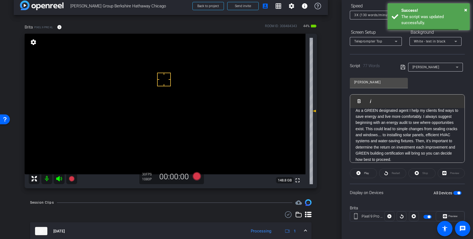
click at [455, 194] on span "button" at bounding box center [457, 193] width 8 height 4
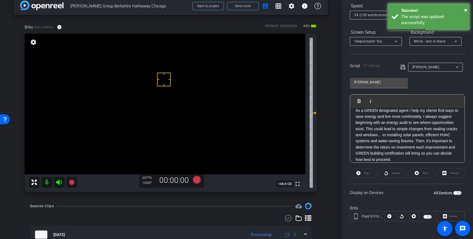
click at [403, 67] on icon at bounding box center [402, 67] width 4 height 4
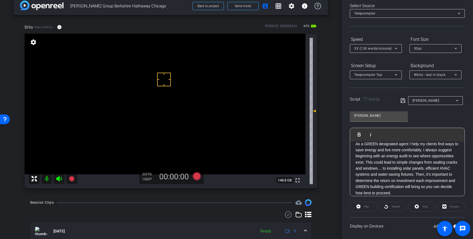
scroll to position [0, 0]
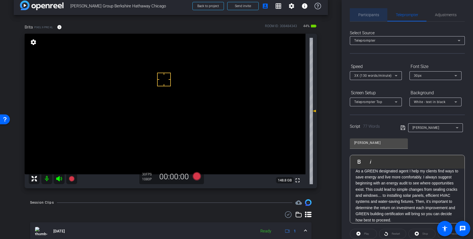
click at [369, 18] on span "Participants" at bounding box center [368, 14] width 21 height 13
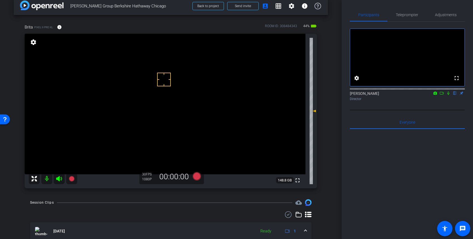
click at [449, 95] on icon at bounding box center [448, 93] width 4 height 4
click at [448, 95] on icon at bounding box center [448, 93] width 4 height 4
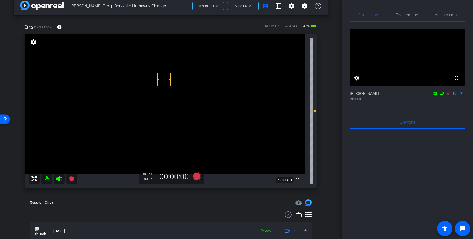
click at [448, 95] on icon at bounding box center [448, 93] width 4 height 4
click at [447, 95] on icon at bounding box center [448, 93] width 4 height 4
drag, startPoint x: 125, startPoint y: 66, endPoint x: 137, endPoint y: 70, distance: 12.8
drag, startPoint x: 407, startPoint y: 12, endPoint x: 416, endPoint y: 30, distance: 19.8
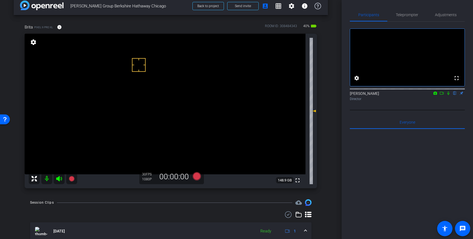
click at [407, 13] on span "Teleprompter" at bounding box center [407, 15] width 22 height 4
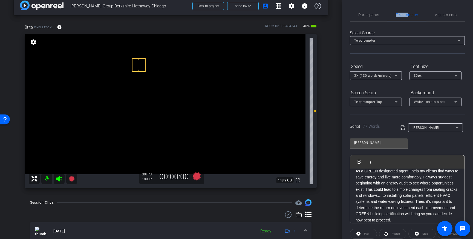
scroll to position [60, 0]
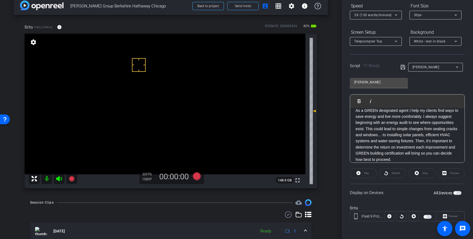
click at [457, 195] on div "All Devices" at bounding box center [447, 192] width 28 height 5
click at [457, 193] on span "button" at bounding box center [457, 193] width 8 height 4
click at [196, 176] on icon at bounding box center [197, 176] width 8 height 8
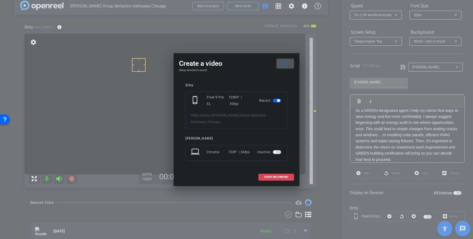
click at [274, 175] on span "START RECORDING" at bounding box center [276, 176] width 24 height 3
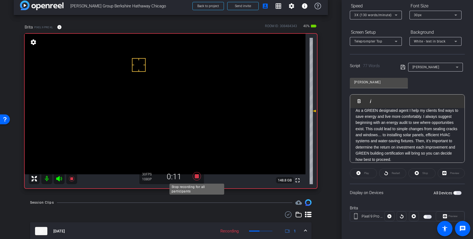
click at [199, 175] on icon at bounding box center [196, 176] width 13 height 10
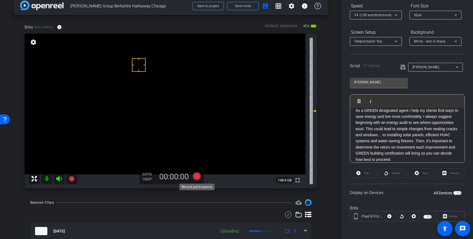
click at [195, 176] on icon at bounding box center [197, 176] width 8 height 8
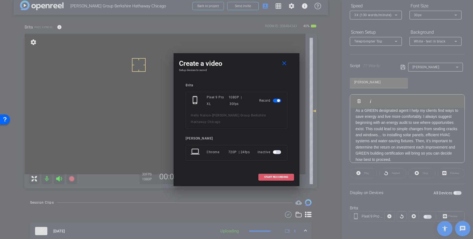
click at [278, 175] on span "START RECORDING" at bounding box center [276, 176] width 24 height 3
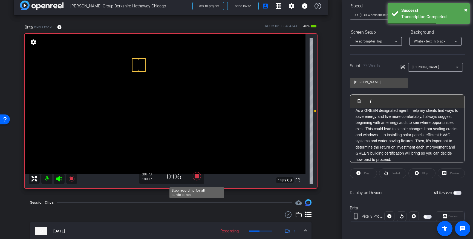
click at [196, 177] on icon at bounding box center [197, 176] width 8 height 8
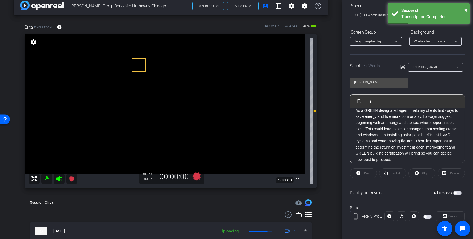
click at [456, 192] on span "button" at bounding box center [454, 192] width 3 height 3
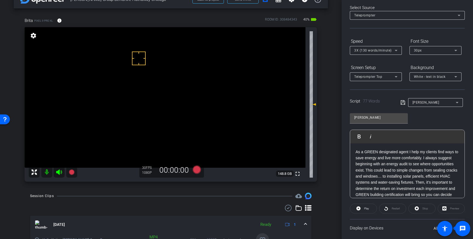
scroll to position [11, 0]
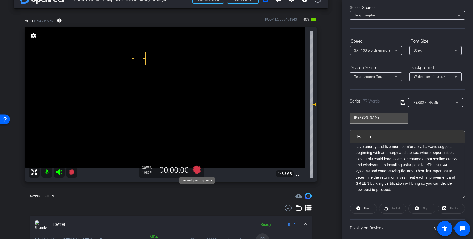
click at [198, 171] on icon at bounding box center [197, 169] width 8 height 8
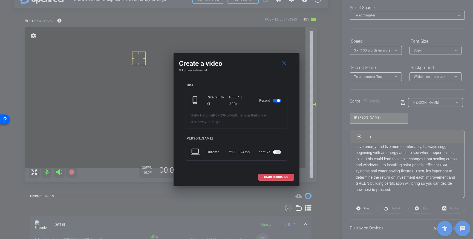
drag, startPoint x: 276, startPoint y: 174, endPoint x: 296, endPoint y: 150, distance: 30.5
click at [276, 175] on span "START RECORDING" at bounding box center [276, 176] width 24 height 3
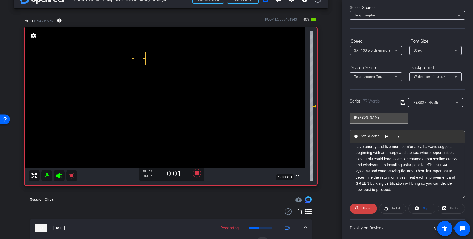
scroll to position [0, 0]
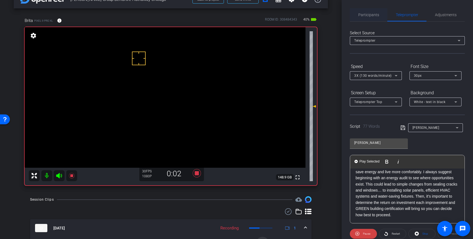
click at [370, 18] on span "Participants" at bounding box center [368, 14] width 21 height 13
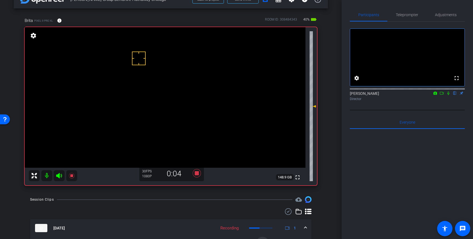
click at [449, 95] on icon at bounding box center [448, 93] width 4 height 4
click at [448, 95] on icon at bounding box center [448, 93] width 3 height 4
click at [198, 175] on icon at bounding box center [196, 173] width 13 height 10
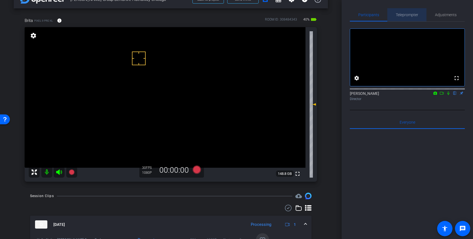
click at [408, 14] on span "Teleprompter" at bounding box center [407, 15] width 22 height 4
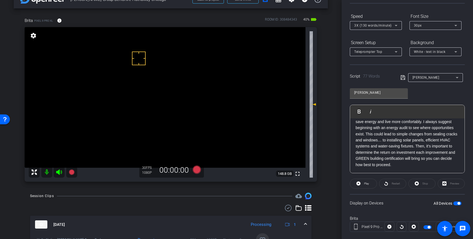
scroll to position [54, 0]
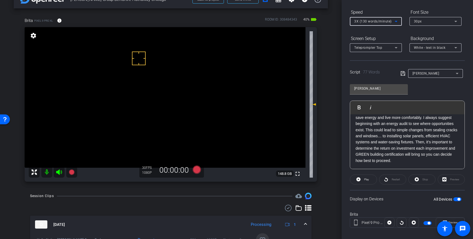
click at [396, 21] on icon at bounding box center [396, 21] width 3 height 1
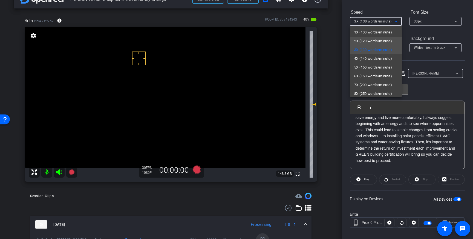
click at [378, 40] on span "2X (120 words/minute)" at bounding box center [373, 41] width 38 height 7
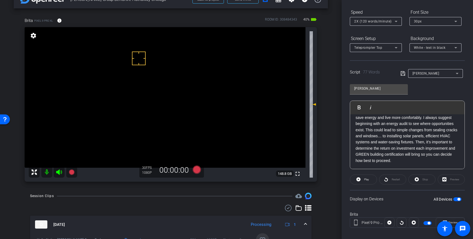
click at [400, 73] on icon at bounding box center [402, 73] width 5 height 7
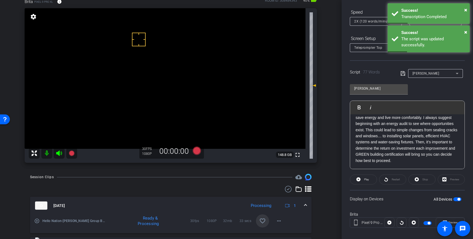
scroll to position [32, 0]
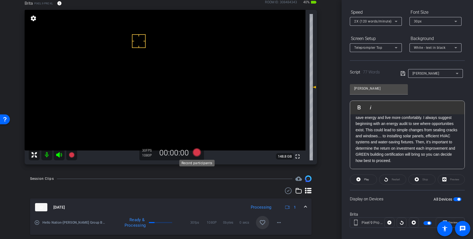
click at [196, 152] on icon at bounding box center [197, 152] width 8 height 8
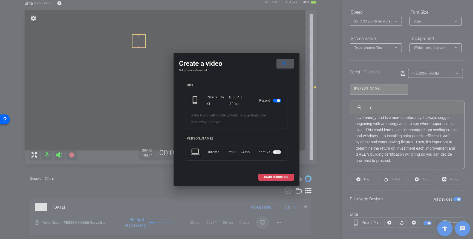
drag, startPoint x: 269, startPoint y: 173, endPoint x: 273, endPoint y: 176, distance: 4.7
click at [269, 175] on span "START RECORDING" at bounding box center [276, 176] width 24 height 3
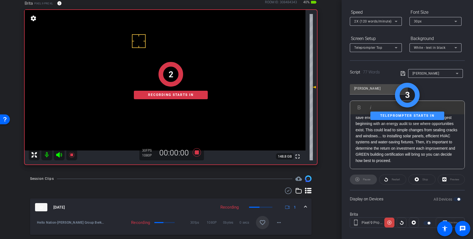
scroll to position [0, 0]
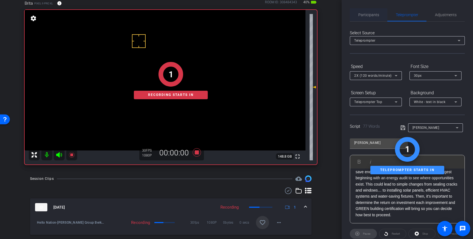
click at [373, 16] on span "Participants" at bounding box center [368, 15] width 21 height 4
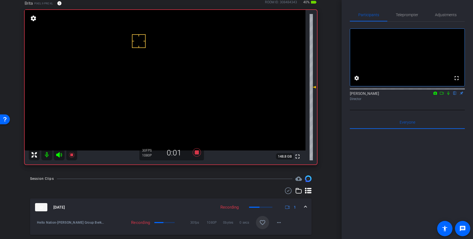
click at [448, 95] on icon at bounding box center [448, 93] width 2 height 4
click at [448, 95] on icon at bounding box center [448, 93] width 4 height 4
click at [197, 153] on icon at bounding box center [197, 152] width 8 height 8
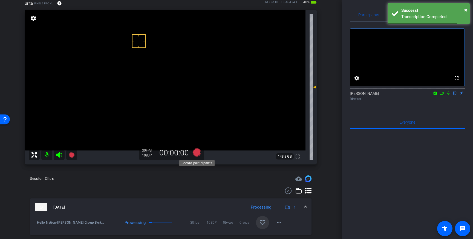
click at [198, 154] on icon at bounding box center [197, 152] width 8 height 8
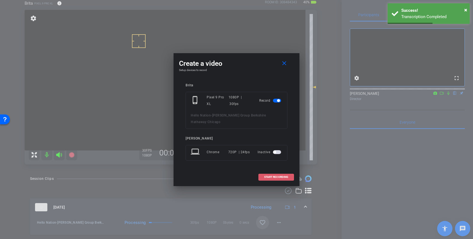
click at [273, 175] on span "START RECORDING" at bounding box center [276, 176] width 24 height 3
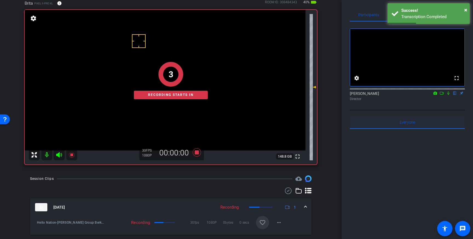
drag, startPoint x: 449, startPoint y: 102, endPoint x: 445, endPoint y: 130, distance: 29.1
click at [449, 95] on icon at bounding box center [448, 93] width 4 height 4
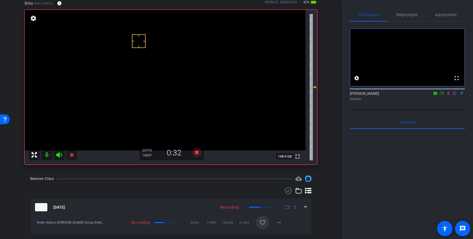
click at [447, 95] on icon at bounding box center [448, 93] width 4 height 4
click at [197, 152] on icon at bounding box center [197, 152] width 8 height 8
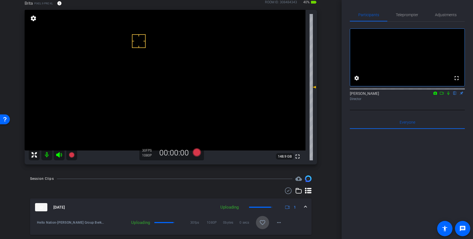
click at [264, 221] on mat-icon "favorite_border" at bounding box center [262, 222] width 7 height 7
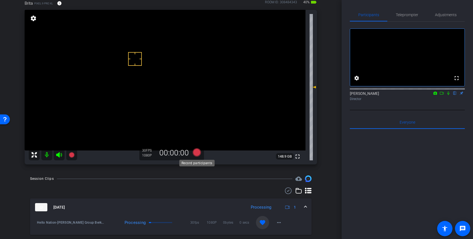
click at [195, 153] on icon at bounding box center [197, 152] width 8 height 8
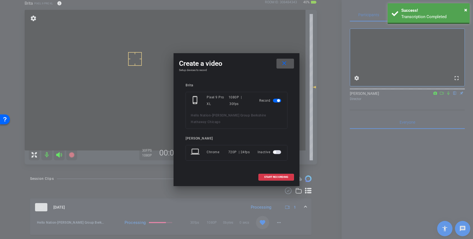
drag, startPoint x: 263, startPoint y: 172, endPoint x: 318, endPoint y: 158, distance: 57.1
click at [264, 172] on span at bounding box center [276, 176] width 35 height 13
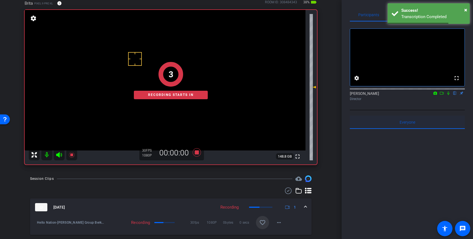
drag, startPoint x: 449, startPoint y: 99, endPoint x: 444, endPoint y: 134, distance: 35.1
click at [449, 95] on icon at bounding box center [448, 93] width 4 height 4
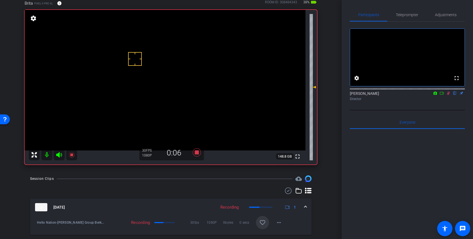
drag, startPoint x: 447, startPoint y: 99, endPoint x: 397, endPoint y: 137, distance: 62.6
click at [447, 95] on icon at bounding box center [448, 93] width 4 height 4
click at [198, 152] on icon at bounding box center [197, 152] width 8 height 8
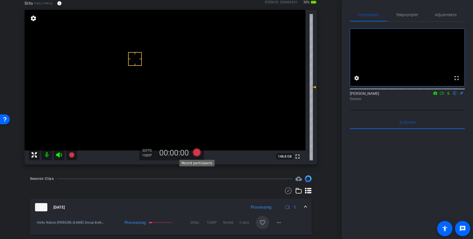
click at [197, 152] on icon at bounding box center [197, 152] width 8 height 8
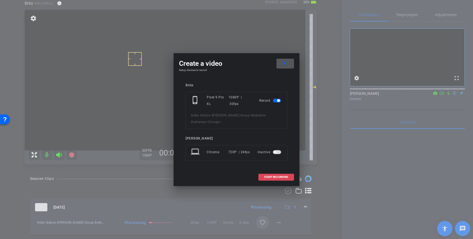
click at [281, 170] on span at bounding box center [276, 176] width 35 height 13
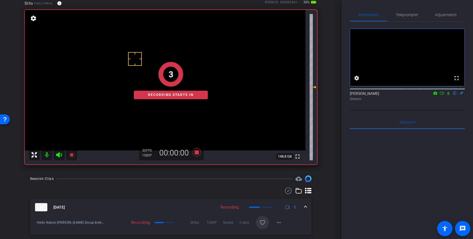
drag, startPoint x: 447, startPoint y: 100, endPoint x: 464, endPoint y: 140, distance: 43.3
click at [447, 95] on icon at bounding box center [448, 93] width 4 height 4
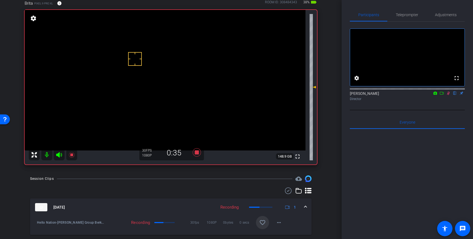
click at [448, 95] on icon at bounding box center [448, 93] width 4 height 4
click at [196, 149] on icon at bounding box center [196, 152] width 13 height 10
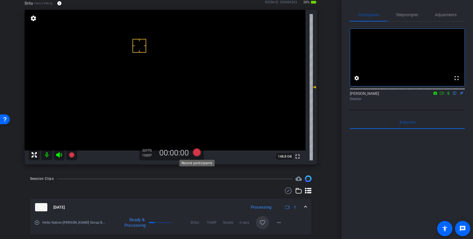
click at [196, 151] on icon at bounding box center [197, 152] width 8 height 8
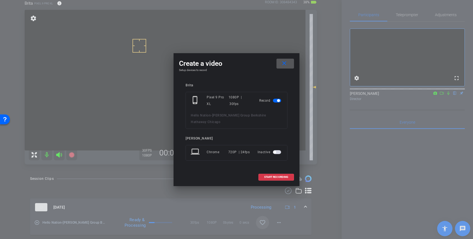
drag, startPoint x: 273, startPoint y: 173, endPoint x: 410, endPoint y: 106, distance: 152.1
click at [273, 175] on span "START RECORDING" at bounding box center [276, 176] width 24 height 3
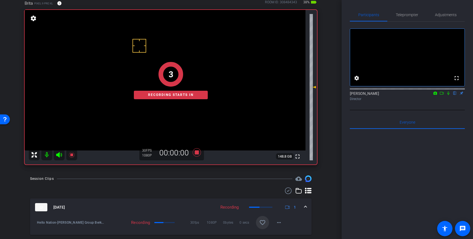
drag, startPoint x: 449, startPoint y: 101, endPoint x: 456, endPoint y: 149, distance: 49.2
click at [449, 95] on icon at bounding box center [448, 93] width 4 height 4
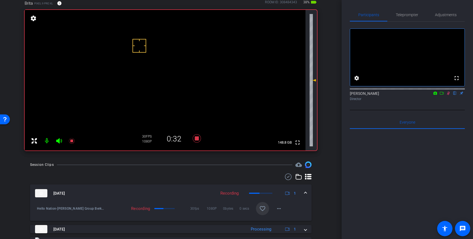
click at [449, 95] on icon at bounding box center [448, 93] width 4 height 4
click at [197, 141] on icon at bounding box center [196, 138] width 13 height 10
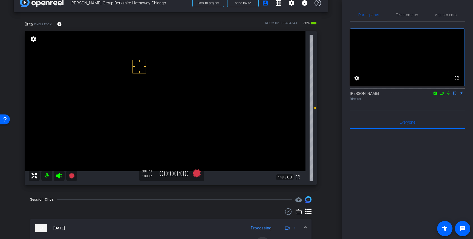
scroll to position [10, 0]
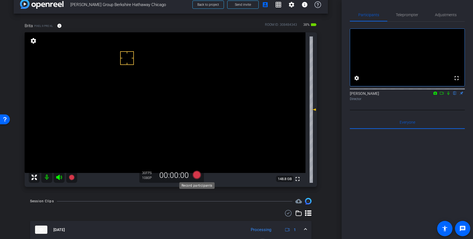
click at [195, 176] on icon at bounding box center [197, 174] width 8 height 8
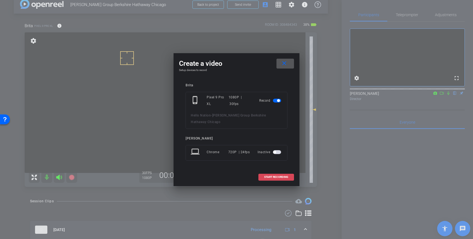
click at [282, 175] on span "START RECORDING" at bounding box center [276, 176] width 24 height 3
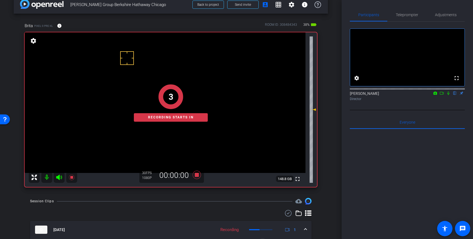
click at [448, 95] on icon at bounding box center [448, 93] width 4 height 4
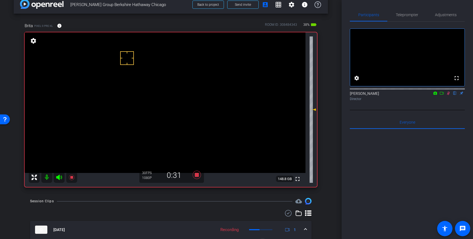
click at [448, 95] on icon at bounding box center [448, 93] width 3 height 4
click at [195, 175] on icon at bounding box center [196, 175] width 13 height 10
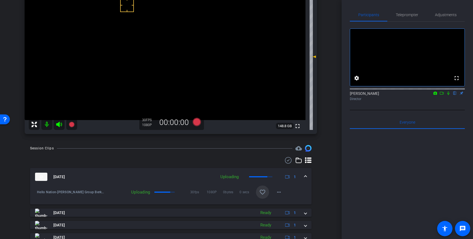
scroll to position [64, 0]
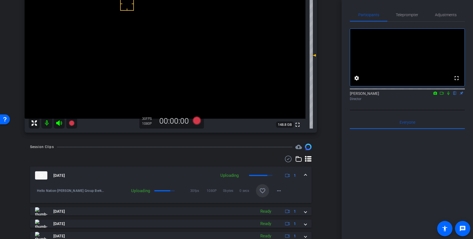
click at [265, 193] on mat-icon "favorite_border" at bounding box center [262, 190] width 7 height 7
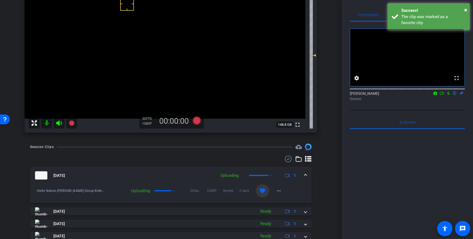
click at [308, 174] on mat-expansion-panel-header "[DATE] Uploading 1" at bounding box center [170, 175] width 281 height 18
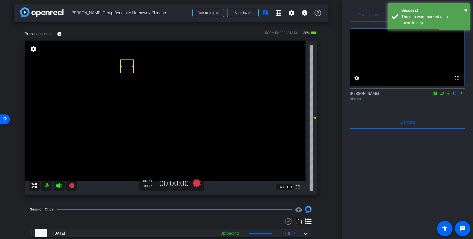
scroll to position [0, 0]
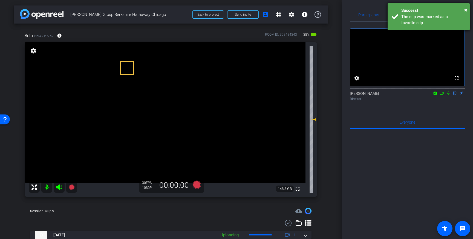
click at [406, 11] on div "Success!" at bounding box center [433, 10] width 64 height 6
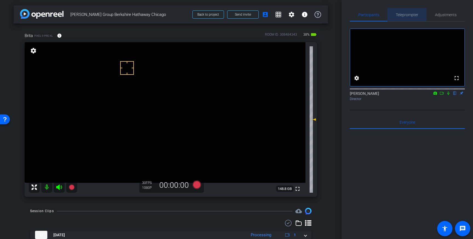
drag, startPoint x: 408, startPoint y: 15, endPoint x: 406, endPoint y: 15, distance: 2.7
click at [408, 15] on span "Teleprompter" at bounding box center [407, 15] width 22 height 4
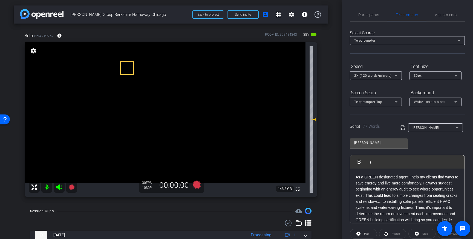
drag, startPoint x: 396, startPoint y: 216, endPoint x: 355, endPoint y: 168, distance: 62.5
click at [355, 168] on div "As a GREEN designated agent I help my clients find ways to save energy and live…" at bounding box center [407, 201] width 114 height 66
drag, startPoint x: 402, startPoint y: 129, endPoint x: 405, endPoint y: 134, distance: 5.4
click at [402, 129] on icon at bounding box center [402, 127] width 4 height 4
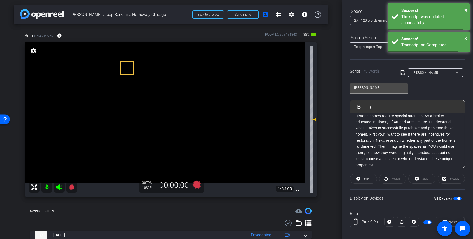
scroll to position [60, 0]
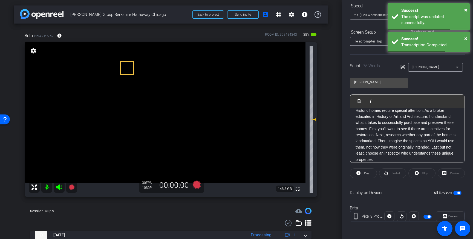
click at [457, 193] on span "button" at bounding box center [457, 193] width 8 height 4
click at [403, 68] on icon at bounding box center [402, 67] width 5 height 7
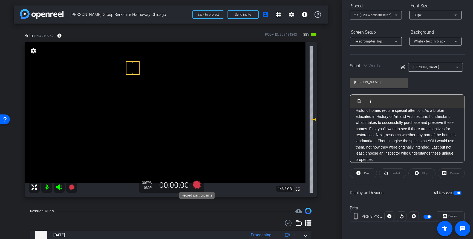
click at [195, 185] on icon at bounding box center [197, 184] width 8 height 8
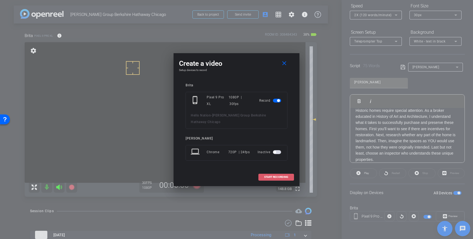
click at [277, 175] on span "START RECORDING" at bounding box center [276, 176] width 24 height 3
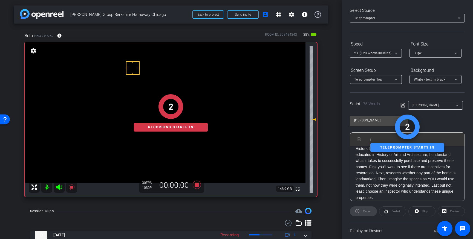
scroll to position [0, 0]
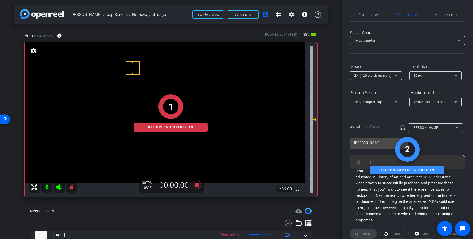
drag, startPoint x: 365, startPoint y: 16, endPoint x: 382, endPoint y: 25, distance: 19.0
click at [365, 16] on span "Participants" at bounding box center [368, 15] width 21 height 4
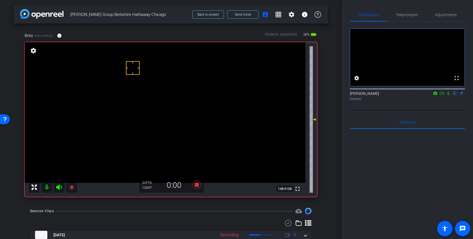
click at [448, 95] on icon at bounding box center [448, 93] width 2 height 4
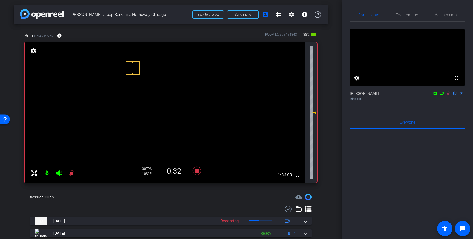
drag, startPoint x: 447, startPoint y: 100, endPoint x: 442, endPoint y: 119, distance: 20.4
click at [448, 95] on icon at bounding box center [448, 93] width 4 height 4
click at [197, 170] on icon at bounding box center [197, 170] width 8 height 8
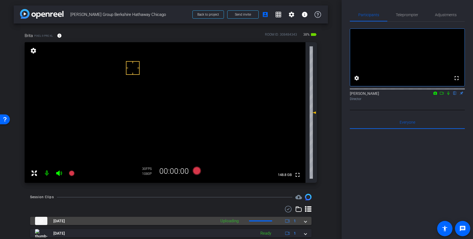
click at [307, 223] on mat-expansion-panel-header "[DATE] Uploading 1" at bounding box center [170, 220] width 281 height 8
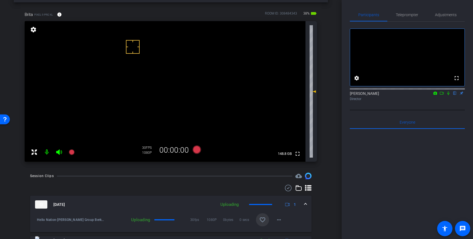
scroll to position [22, 0]
click at [262, 219] on mat-icon "favorite_border" at bounding box center [262, 219] width 7 height 7
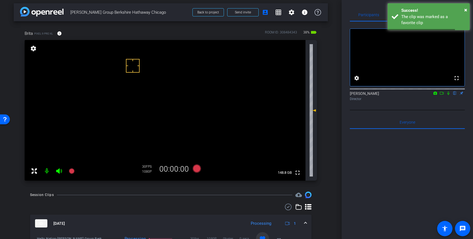
scroll to position [0, 0]
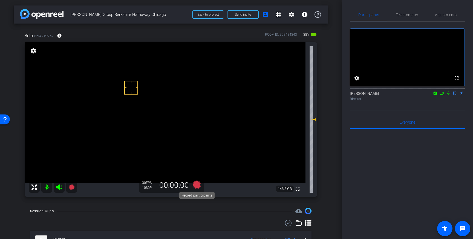
click at [199, 183] on icon at bounding box center [197, 184] width 8 height 8
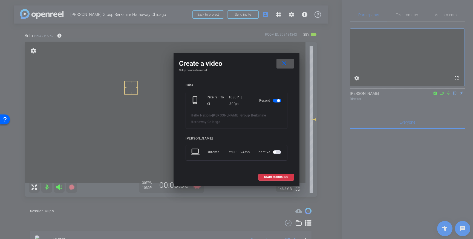
drag, startPoint x: 278, startPoint y: 175, endPoint x: 356, endPoint y: 148, distance: 82.4
click at [278, 175] on span "START RECORDING" at bounding box center [276, 176] width 24 height 3
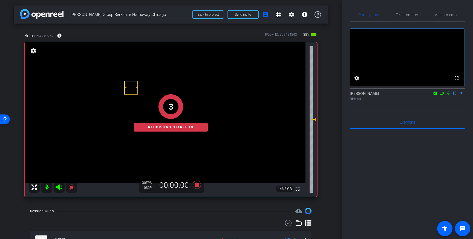
drag, startPoint x: 449, startPoint y: 100, endPoint x: 473, endPoint y: 176, distance: 80.4
click at [449, 95] on icon at bounding box center [448, 93] width 4 height 4
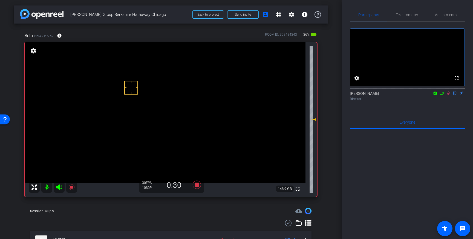
click at [448, 95] on icon at bounding box center [448, 93] width 4 height 4
click at [199, 185] on icon at bounding box center [196, 184] width 13 height 10
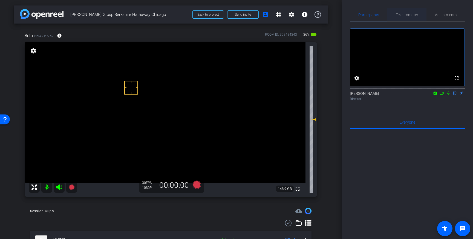
click at [406, 15] on span "Teleprompter" at bounding box center [407, 15] width 22 height 4
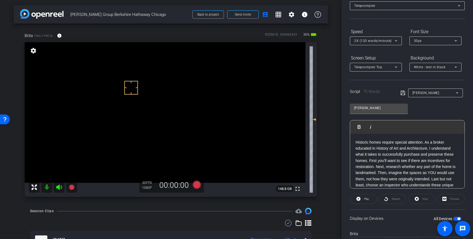
scroll to position [11, 0]
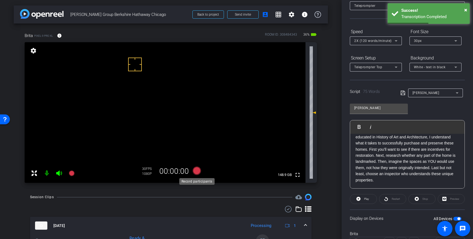
click at [198, 172] on icon at bounding box center [197, 170] width 8 height 8
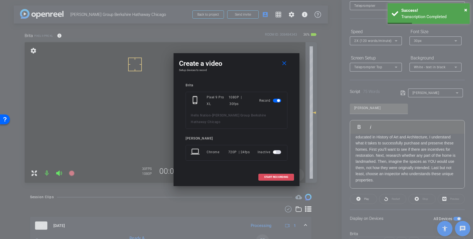
drag, startPoint x: 276, startPoint y: 174, endPoint x: 301, endPoint y: 174, distance: 25.7
click at [276, 175] on span "START RECORDING" at bounding box center [276, 176] width 24 height 3
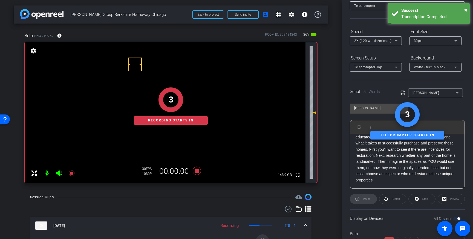
scroll to position [0, 0]
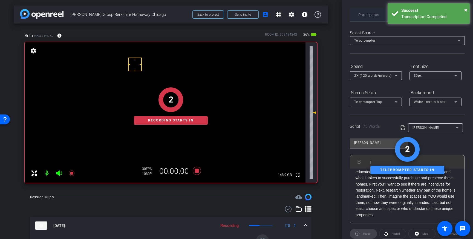
click at [370, 19] on span "Participants" at bounding box center [368, 14] width 21 height 13
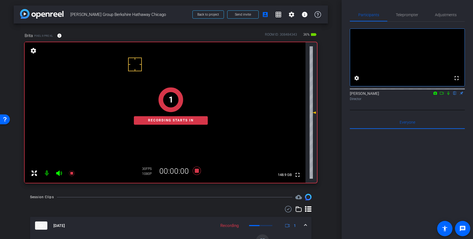
click at [449, 95] on icon at bounding box center [448, 93] width 4 height 4
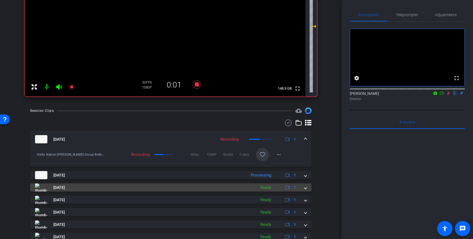
scroll to position [86, 0]
click at [306, 188] on mat-expansion-panel-header "[DATE] Ready 1" at bounding box center [170, 187] width 281 height 8
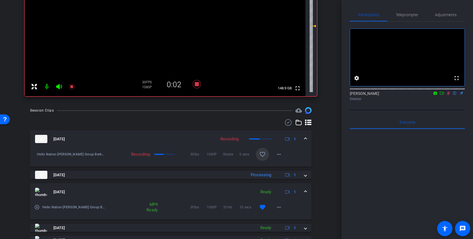
click at [306, 188] on mat-expansion-panel-header "[DATE] Ready 1" at bounding box center [170, 192] width 281 height 18
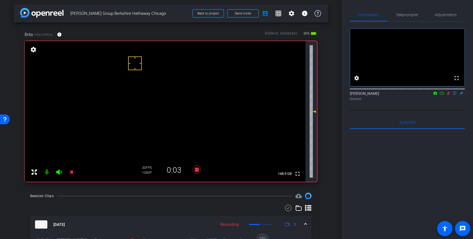
scroll to position [0, 0]
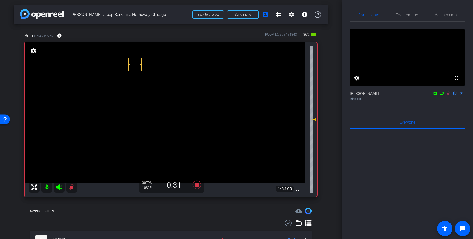
click at [449, 95] on icon at bounding box center [448, 93] width 3 height 4
click at [199, 187] on icon at bounding box center [196, 184] width 13 height 10
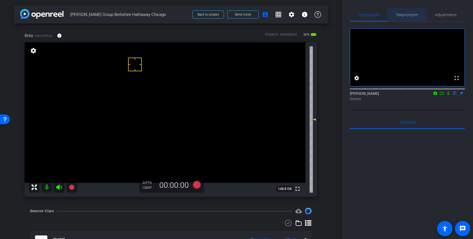
drag, startPoint x: 409, startPoint y: 12, endPoint x: 432, endPoint y: 94, distance: 85.1
click at [409, 15] on span "Teleprompter" at bounding box center [407, 15] width 22 height 4
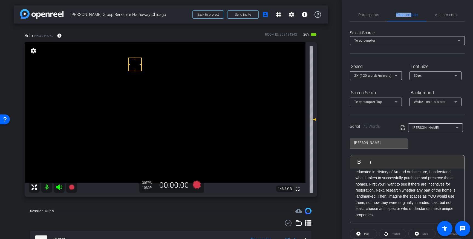
scroll to position [60, 0]
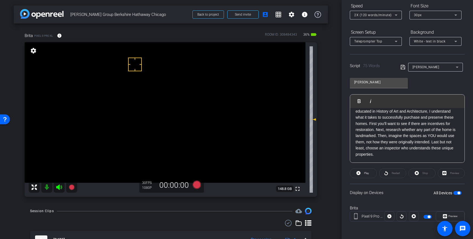
click at [457, 194] on span "button" at bounding box center [457, 193] width 8 height 4
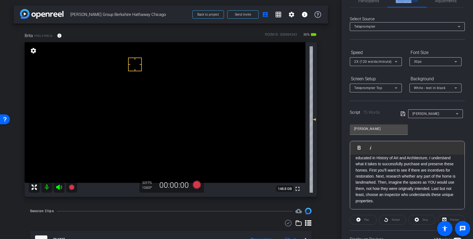
scroll to position [0, 0]
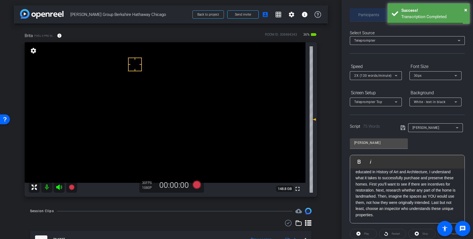
click at [372, 18] on span "Participants" at bounding box center [368, 14] width 21 height 13
